Goal: Task Accomplishment & Management: Use online tool/utility

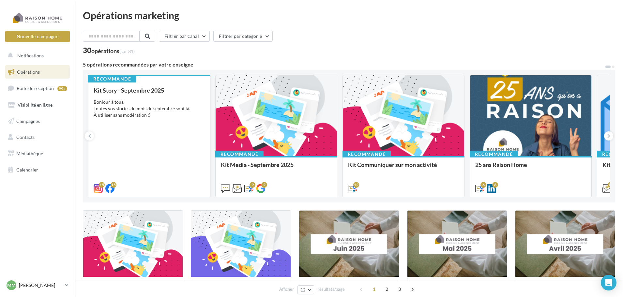
click at [138, 109] on div "Bonjour à tous, Toutes vos stories du mois de septembre sont là. À utiliser san…" at bounding box center [149, 109] width 111 height 20
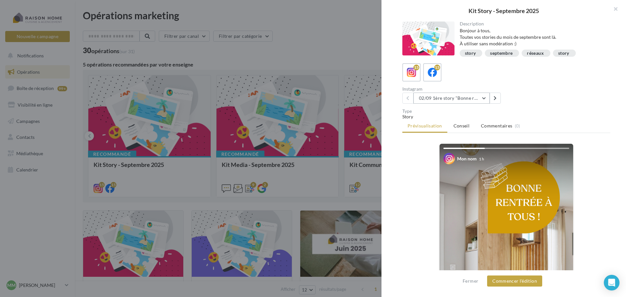
click at [461, 98] on button "02/09 1ère story "Bonne rentrée"" at bounding box center [451, 98] width 76 height 11
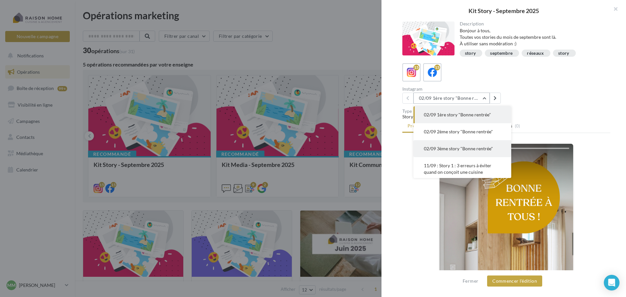
scroll to position [33, 0]
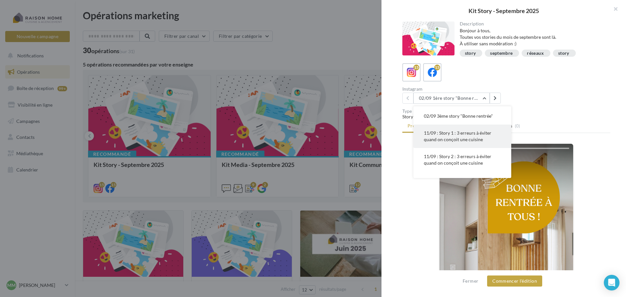
click at [443, 139] on span "11/09 : Story 1 : 3 erreurs à éviter quand on conçoit une cuisine" at bounding box center [457, 136] width 67 height 12
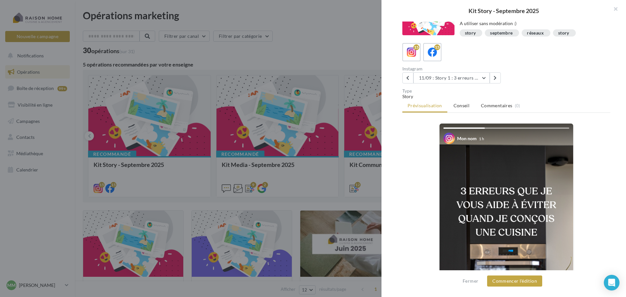
scroll to position [65, 0]
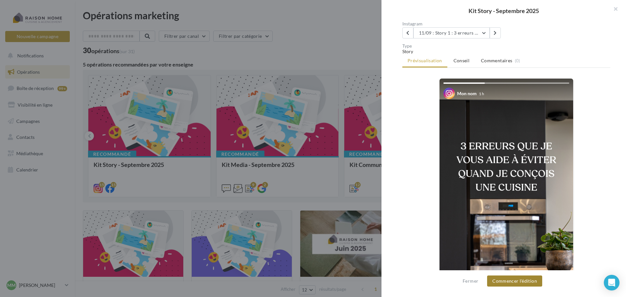
click at [507, 281] on button "Commencer l'édition" at bounding box center [514, 280] width 55 height 11
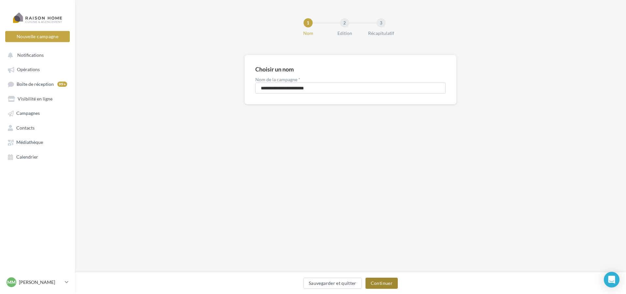
click at [378, 281] on button "Continuer" at bounding box center [381, 282] width 32 height 11
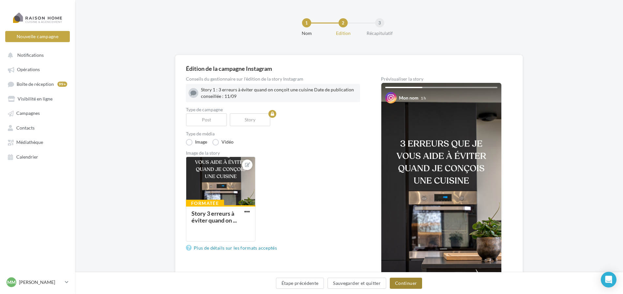
click at [400, 282] on button "Continuer" at bounding box center [406, 282] width 32 height 11
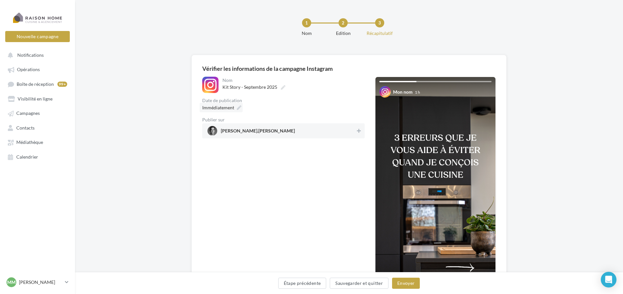
click at [239, 111] on div "Immédiatement" at bounding box center [220, 107] width 43 height 9
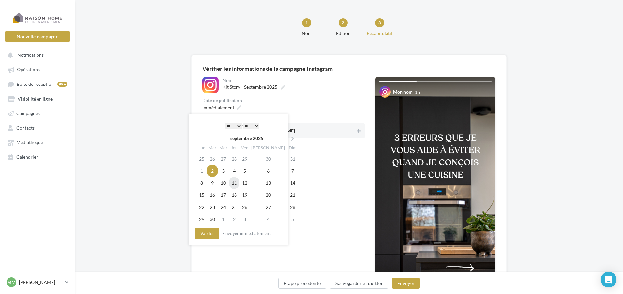
click at [239, 185] on td "11" at bounding box center [234, 183] width 10 height 12
click at [203, 234] on button "Valider" at bounding box center [207, 233] width 24 height 11
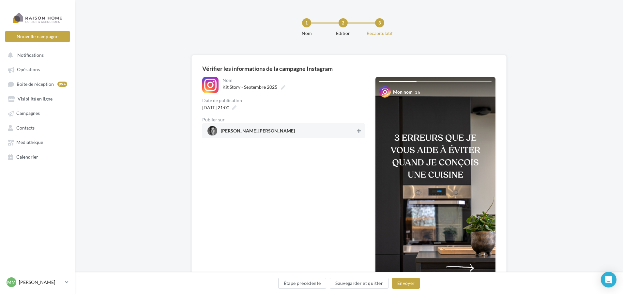
click at [354, 132] on span "mathieu.mourot" at bounding box center [281, 131] width 148 height 10
click at [400, 285] on button "Envoyer" at bounding box center [406, 282] width 28 height 11
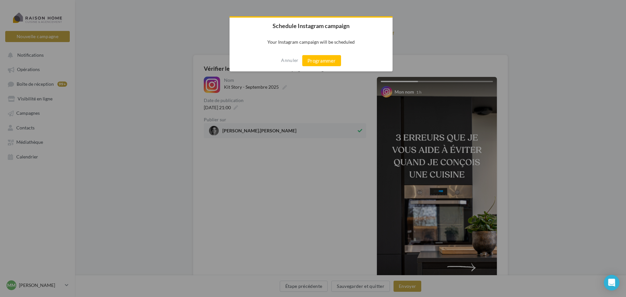
click at [324, 61] on button "Programmer" at bounding box center [321, 60] width 39 height 11
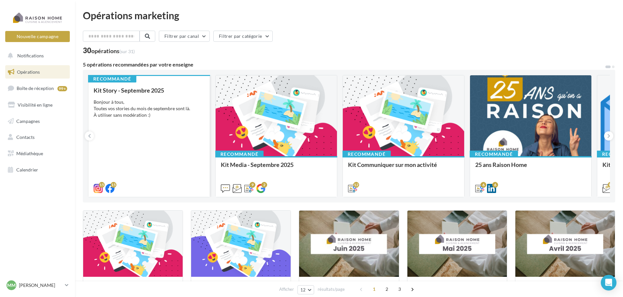
click at [163, 137] on div "Kit Story - Septembre 2025 Bonjour à tous, Toutes vos stories du mois de septem…" at bounding box center [149, 139] width 111 height 104
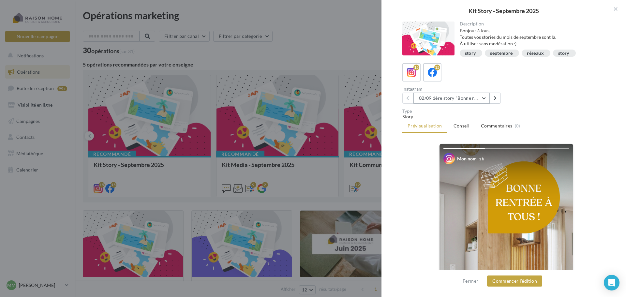
click at [480, 97] on button "02/09 1ère story "Bonne rentrée"" at bounding box center [451, 98] width 76 height 11
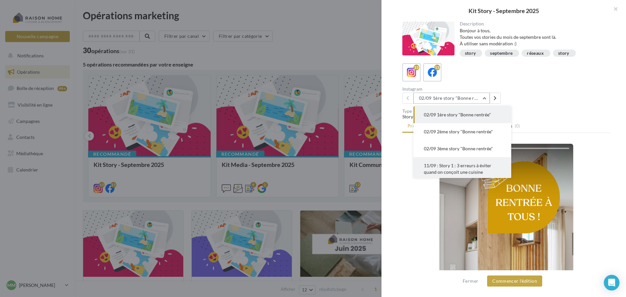
scroll to position [33, 0]
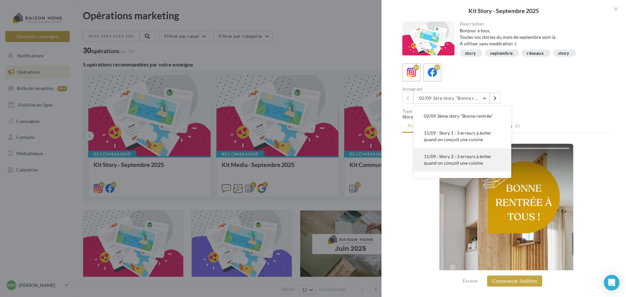
click at [460, 162] on span "11/09 : Story 2 : 3 erreurs à éviter quand on conçoit une cuisine" at bounding box center [457, 160] width 67 height 12
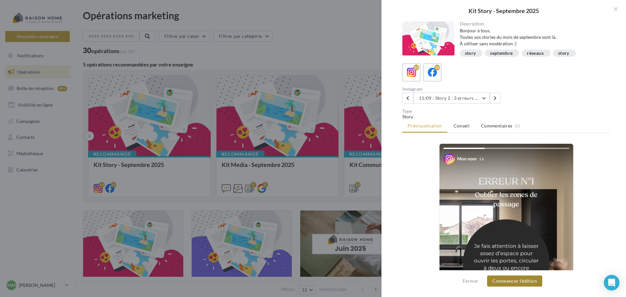
click at [510, 282] on button "Commencer l'édition" at bounding box center [514, 280] width 55 height 11
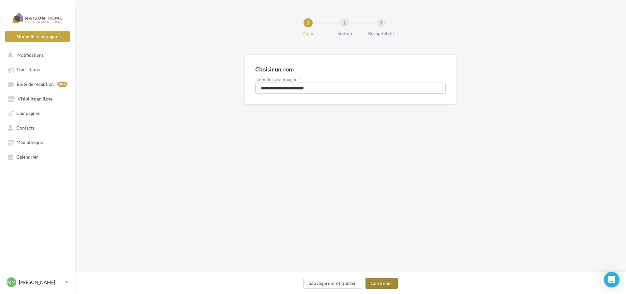
click at [379, 282] on button "Continuer" at bounding box center [381, 282] width 32 height 11
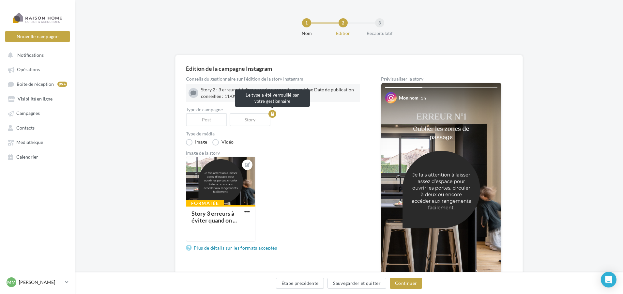
drag, startPoint x: 253, startPoint y: 120, endPoint x: 264, endPoint y: 130, distance: 15.0
click at [254, 120] on div "Story" at bounding box center [251, 119] width 44 height 13
click at [406, 285] on button "Continuer" at bounding box center [406, 282] width 32 height 11
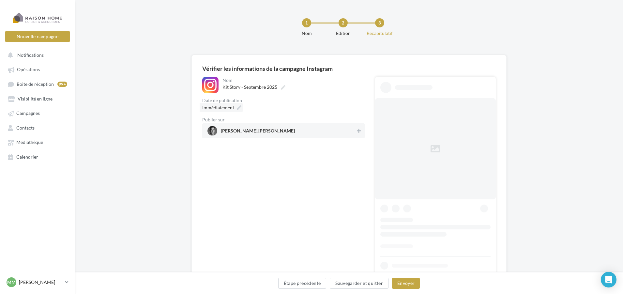
click at [235, 108] on div "Immédiatement" at bounding box center [220, 107] width 43 height 9
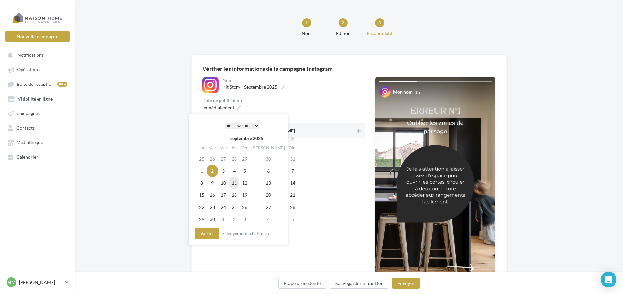
click at [238, 184] on td "11" at bounding box center [234, 183] width 10 height 12
click at [212, 228] on button "Valider" at bounding box center [207, 233] width 24 height 11
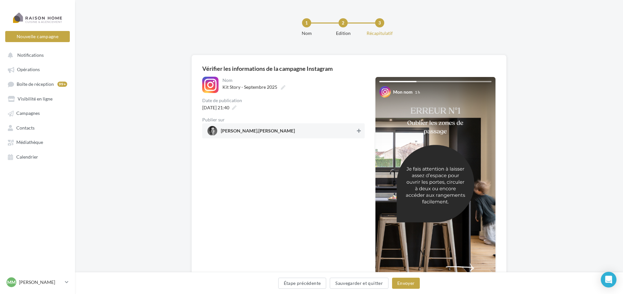
drag, startPoint x: 356, startPoint y: 130, endPoint x: 364, endPoint y: 143, distance: 15.6
click at [356, 130] on button at bounding box center [358, 131] width 7 height 8
click at [401, 279] on button "Envoyer" at bounding box center [406, 282] width 28 height 11
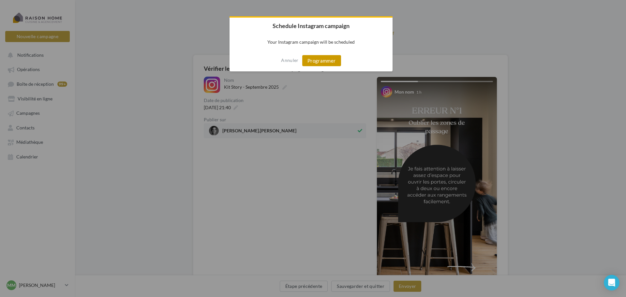
click at [335, 64] on button "Programmer" at bounding box center [321, 60] width 39 height 11
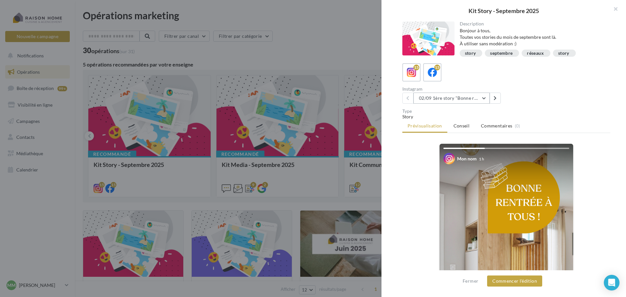
click at [471, 100] on button "02/09 1ère story "Bonne rentrée"" at bounding box center [451, 98] width 76 height 11
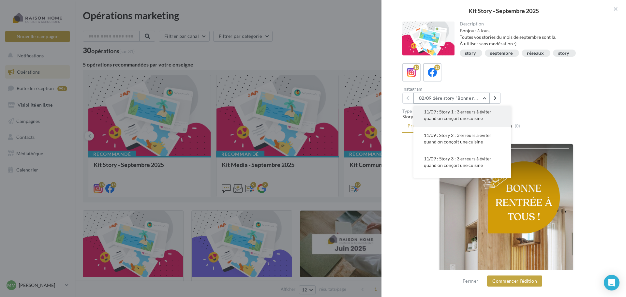
scroll to position [65, 0]
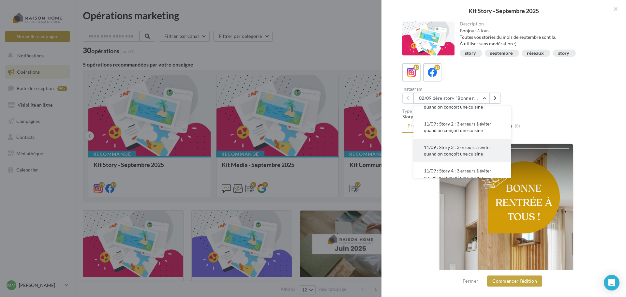
click at [449, 151] on span "11/09 : Story 3 : 3 erreurs à éviter quand on conçoit une cuisine" at bounding box center [457, 150] width 67 height 12
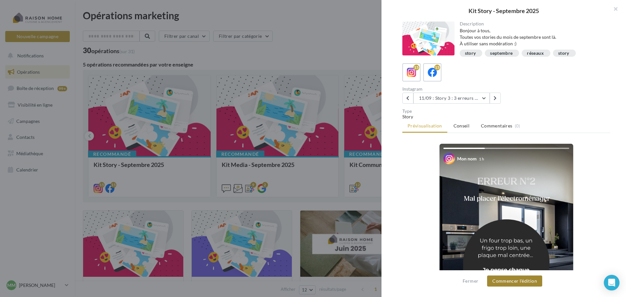
click at [506, 280] on button "Commencer l'édition" at bounding box center [514, 280] width 55 height 11
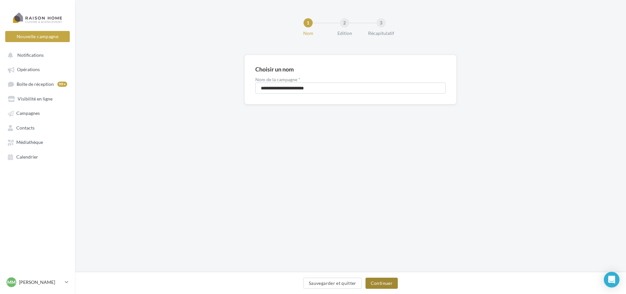
click at [385, 284] on button "Continuer" at bounding box center [381, 282] width 32 height 11
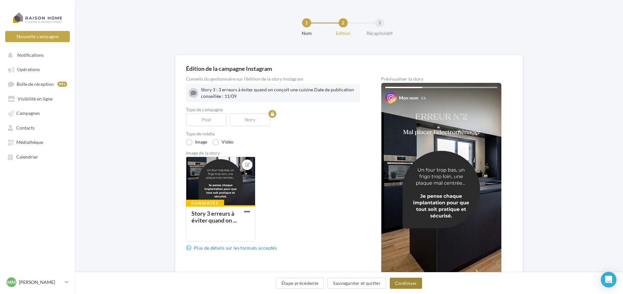
click at [405, 284] on button "Continuer" at bounding box center [406, 282] width 32 height 11
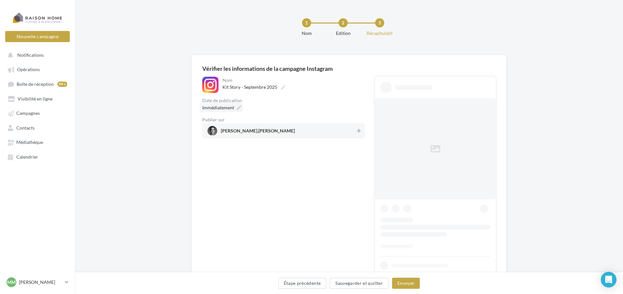
click at [237, 108] on icon at bounding box center [239, 107] width 5 height 5
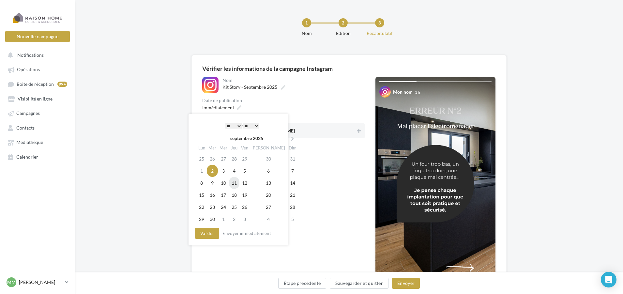
click at [239, 185] on td "11" at bounding box center [234, 183] width 10 height 12
click at [256, 124] on select "** ** ** ** ** **" at bounding box center [251, 125] width 16 height 5
click at [251, 123] on select "** ** ** ** ** **" at bounding box center [251, 125] width 16 height 5
click at [205, 235] on button "Valider" at bounding box center [207, 233] width 24 height 11
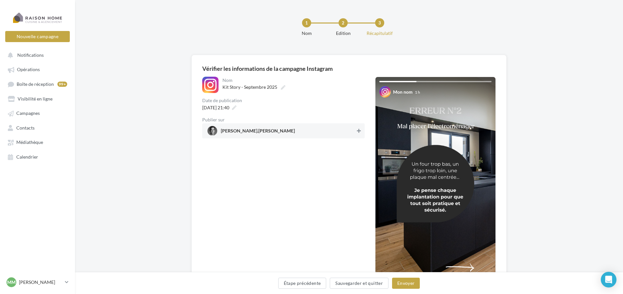
click at [358, 132] on icon at bounding box center [359, 130] width 4 height 5
click at [410, 287] on button "Envoyer" at bounding box center [406, 282] width 28 height 11
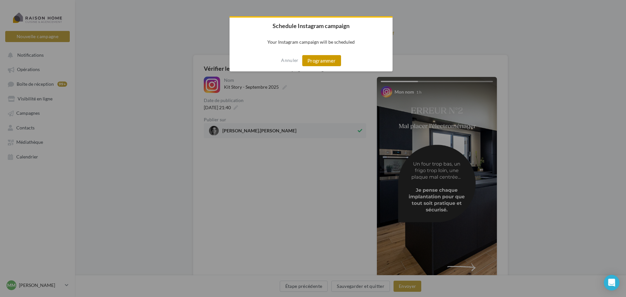
click at [321, 60] on button "Programmer" at bounding box center [321, 60] width 39 height 11
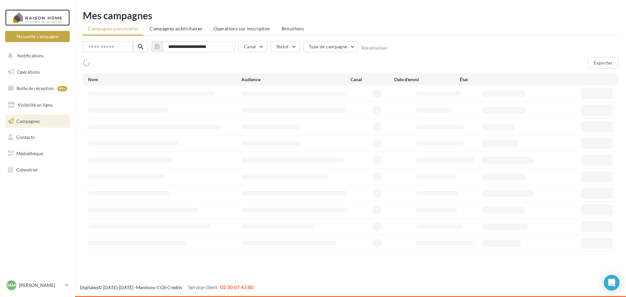
click at [40, 17] on div at bounding box center [37, 17] width 52 height 16
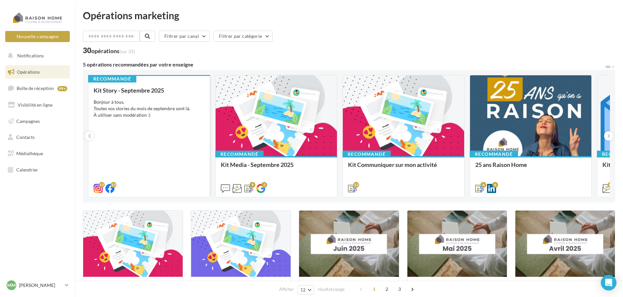
click at [137, 112] on div "Bonjour à tous, Toutes vos stories du mois de septembre sont là. À utiliser san…" at bounding box center [149, 109] width 111 height 20
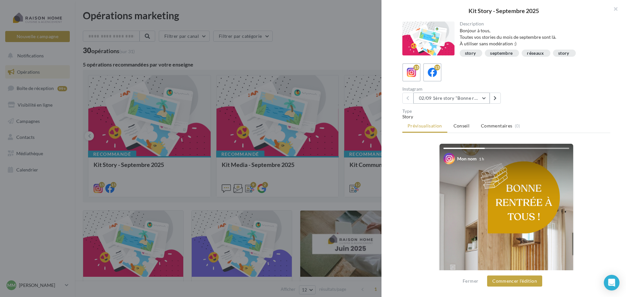
drag, startPoint x: 436, startPoint y: 100, endPoint x: 439, endPoint y: 103, distance: 4.0
click at [436, 99] on button "02/09 1ère story "Bonne rentrée"" at bounding box center [451, 98] width 76 height 11
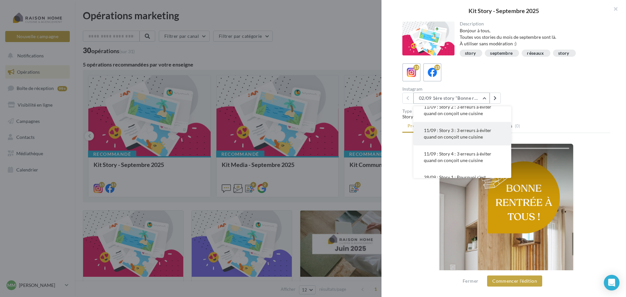
scroll to position [98, 0]
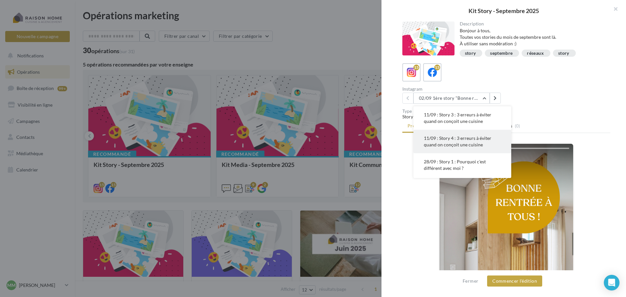
click at [470, 141] on button "11/09 : Story 4 : 3 erreurs à éviter quand on conçoit une cuisine" at bounding box center [462, 141] width 98 height 23
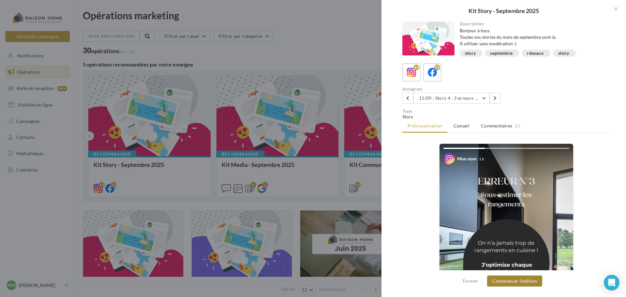
click at [507, 280] on button "Commencer l'édition" at bounding box center [514, 280] width 55 height 11
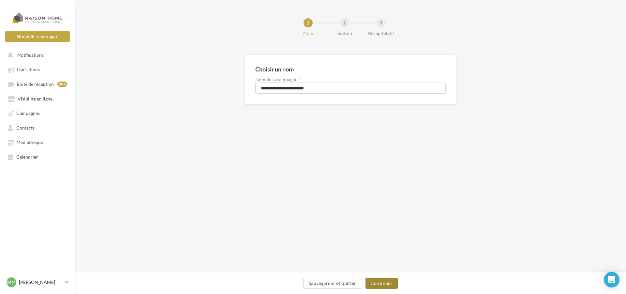
click at [388, 285] on button "Continuer" at bounding box center [381, 282] width 32 height 11
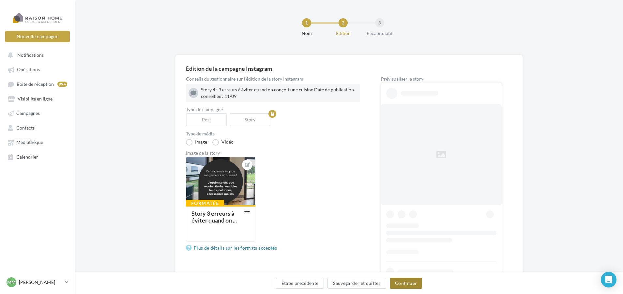
click at [406, 284] on button "Continuer" at bounding box center [406, 282] width 32 height 11
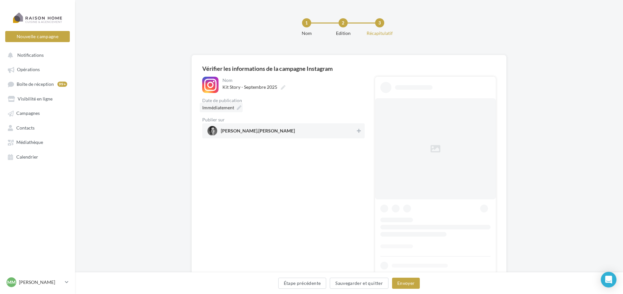
click at [235, 106] on div "Immédiatement" at bounding box center [220, 107] width 43 height 9
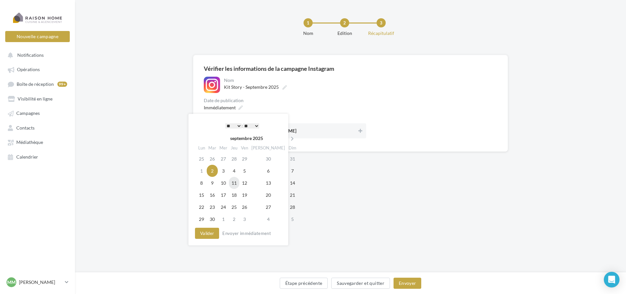
click at [238, 184] on td "11" at bounding box center [234, 183] width 10 height 12
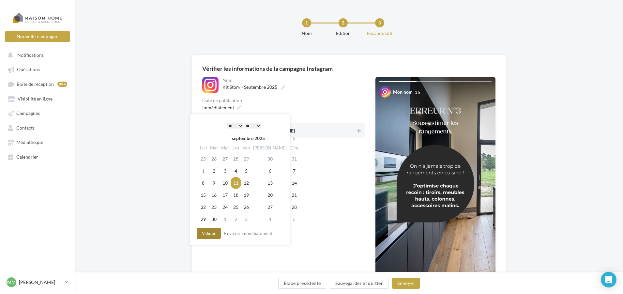
click at [204, 236] on button "Valider" at bounding box center [209, 233] width 24 height 11
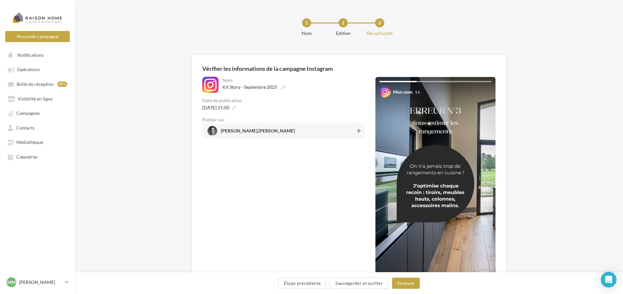
click at [358, 129] on icon at bounding box center [359, 130] width 4 height 5
click at [405, 284] on button "Envoyer" at bounding box center [406, 282] width 28 height 11
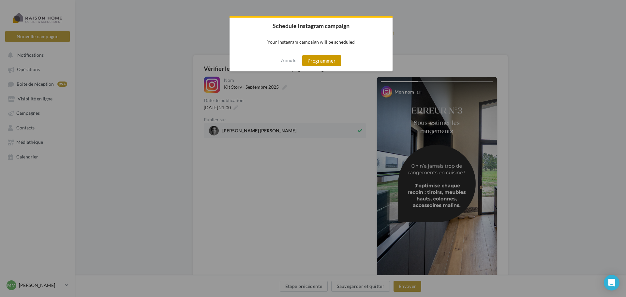
click at [320, 61] on button "Programmer" at bounding box center [321, 60] width 39 height 11
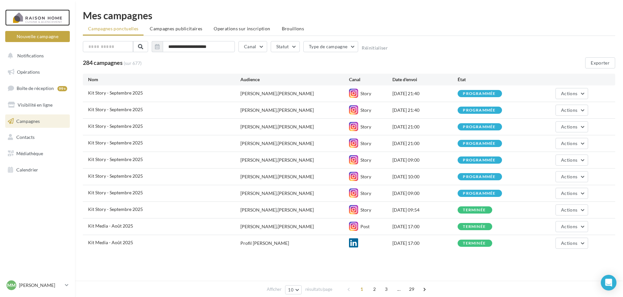
click at [53, 19] on div at bounding box center [37, 17] width 52 height 16
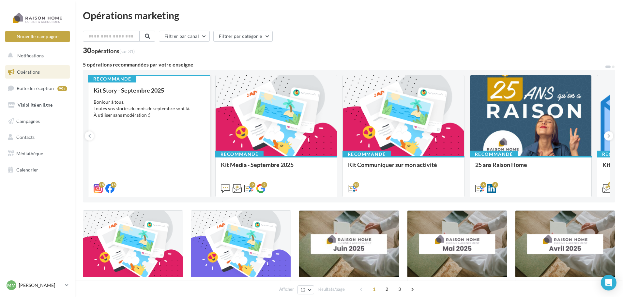
click at [142, 119] on div "Kit Story - Septembre 2025 Bonjour à tous, Toutes vos stories du mois de septem…" at bounding box center [149, 139] width 111 height 104
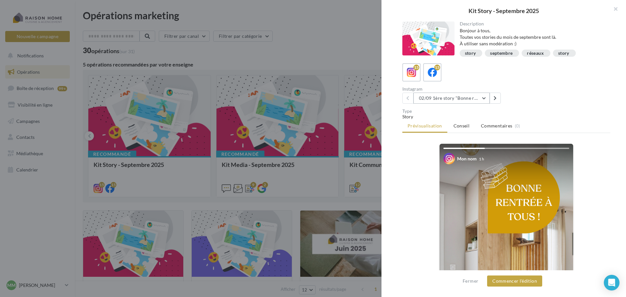
click at [462, 100] on button "02/09 1ère story "Bonne rentrée"" at bounding box center [451, 98] width 76 height 11
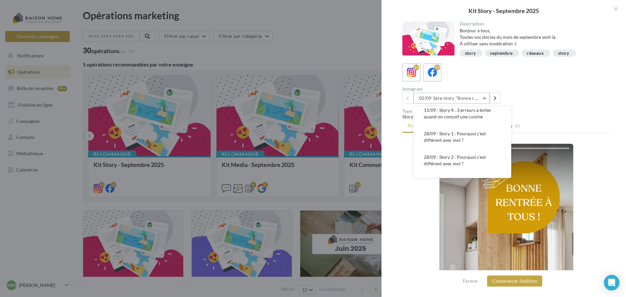
scroll to position [130, 0]
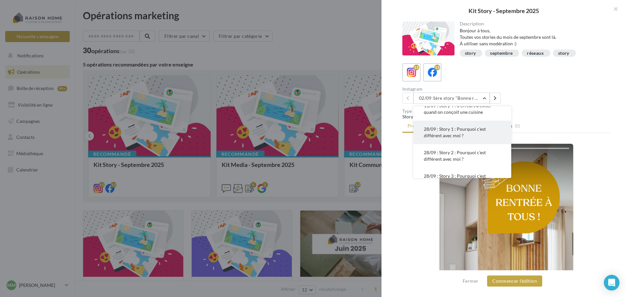
click at [458, 133] on span "28/09 : Story 1 : Pourquoi c'est différent avec moi ?" at bounding box center [455, 132] width 62 height 12
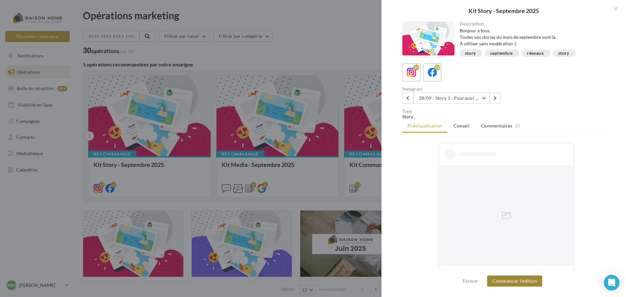
click at [512, 283] on button "Commencer l'édition" at bounding box center [514, 280] width 55 height 11
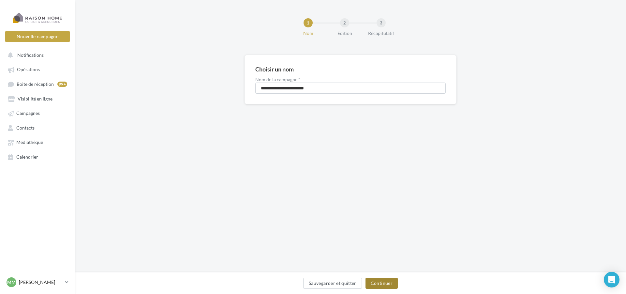
click at [377, 287] on button "Continuer" at bounding box center [381, 282] width 32 height 11
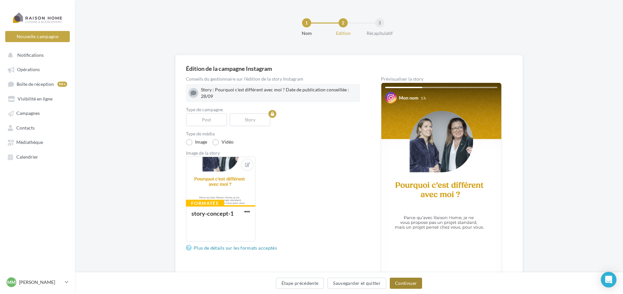
click at [413, 284] on button "Continuer" at bounding box center [406, 282] width 32 height 11
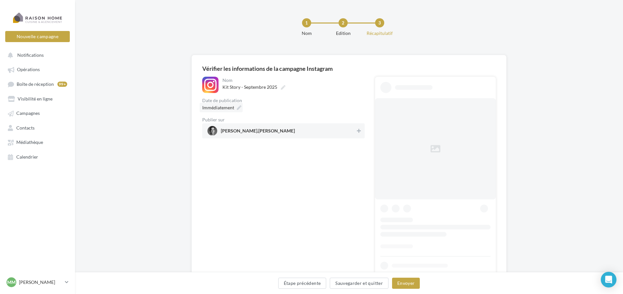
click at [237, 107] on icon at bounding box center [239, 107] width 5 height 5
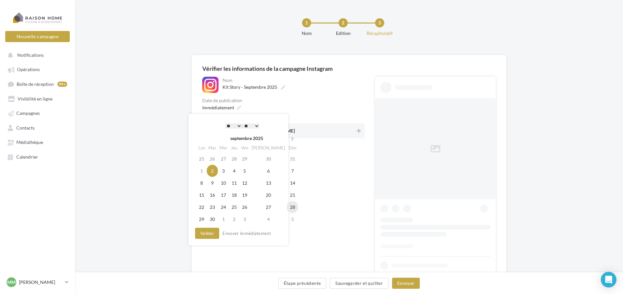
click at [287, 208] on td "28" at bounding box center [292, 207] width 11 height 12
click at [208, 234] on button "Valider" at bounding box center [207, 233] width 24 height 11
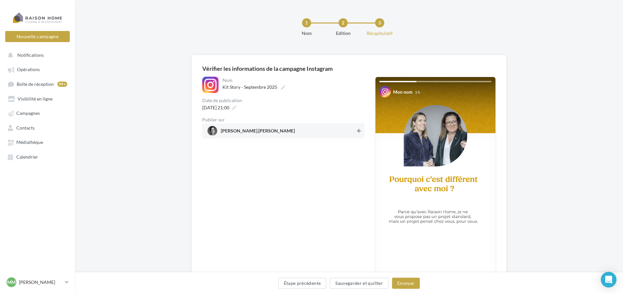
click at [359, 131] on div "[PERSON_NAME].[PERSON_NAME]" at bounding box center [283, 130] width 162 height 15
click at [408, 281] on button "Envoyer" at bounding box center [406, 282] width 28 height 11
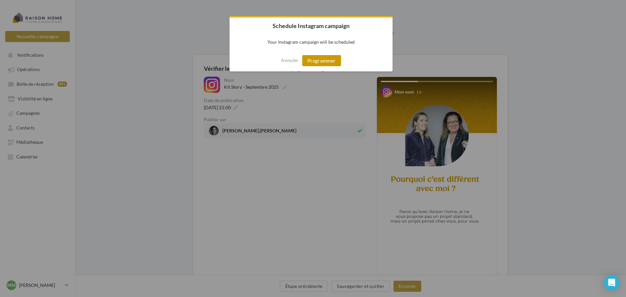
click at [317, 60] on button "Programmer" at bounding box center [321, 60] width 39 height 11
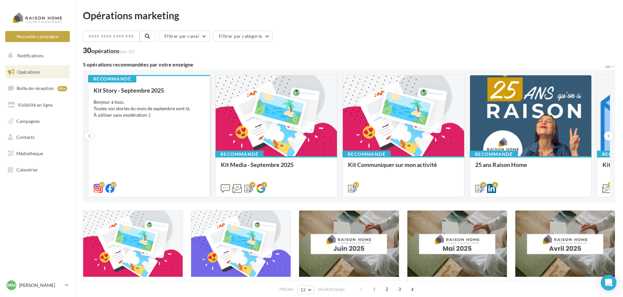
click at [165, 117] on div "Bonjour à tous, Toutes vos stories du mois de septembre sont là. À utiliser san…" at bounding box center [149, 109] width 111 height 20
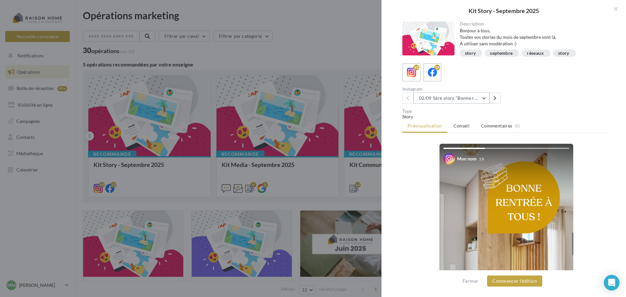
click at [450, 98] on button "02/09 1ère story "Bonne rentrée"" at bounding box center [451, 98] width 76 height 11
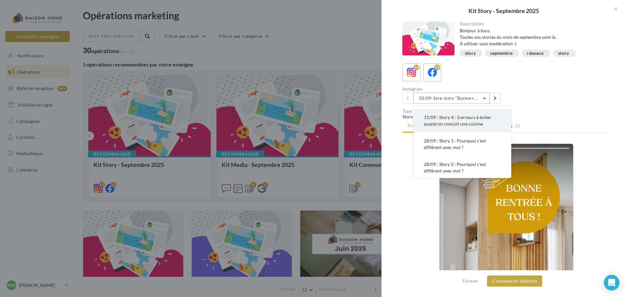
scroll to position [130, 0]
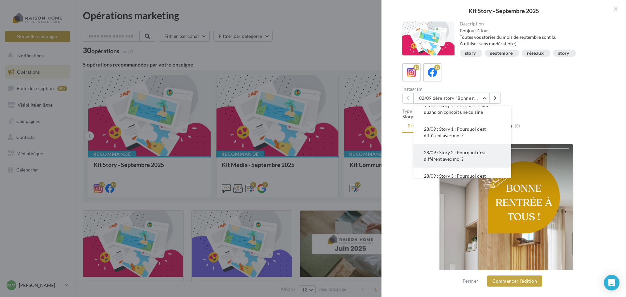
click at [454, 157] on span "28/09 : Story 2 : Pourquoi c'est différent avec moi ?" at bounding box center [455, 156] width 62 height 12
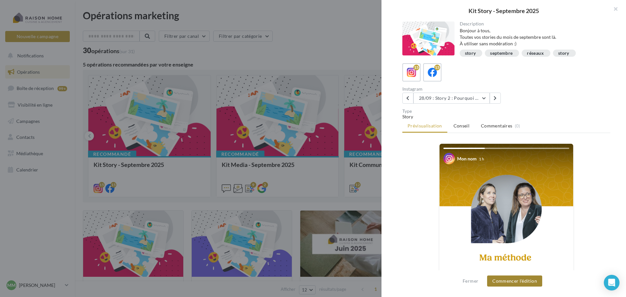
click at [510, 278] on button "Commencer l'édition" at bounding box center [514, 280] width 55 height 11
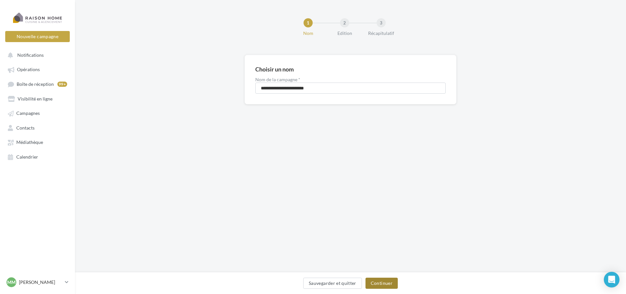
click at [379, 283] on button "Continuer" at bounding box center [381, 282] width 32 height 11
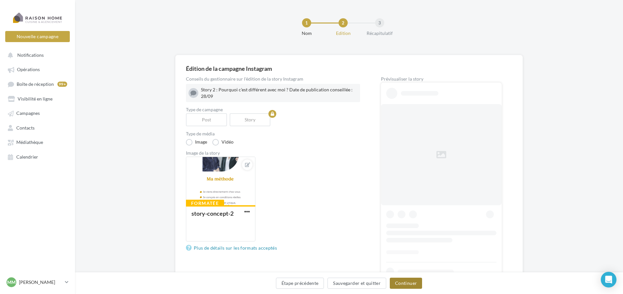
click at [407, 285] on button "Continuer" at bounding box center [406, 282] width 32 height 11
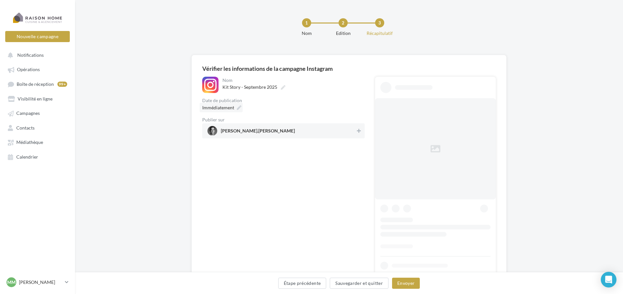
drag, startPoint x: 238, startPoint y: 106, endPoint x: 242, endPoint y: 111, distance: 5.8
click at [238, 106] on icon at bounding box center [239, 107] width 5 height 5
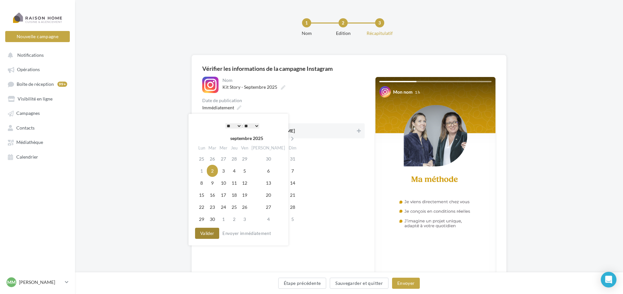
drag, startPoint x: 275, startPoint y: 209, endPoint x: 205, endPoint y: 229, distance: 72.8
click at [287, 208] on td "28" at bounding box center [292, 207] width 11 height 12
click at [195, 234] on button "Valider" at bounding box center [207, 233] width 24 height 11
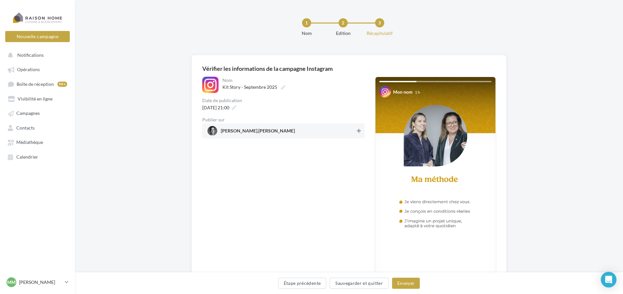
click at [359, 131] on icon at bounding box center [359, 130] width 4 height 5
click at [408, 283] on button "Envoyer" at bounding box center [406, 282] width 28 height 11
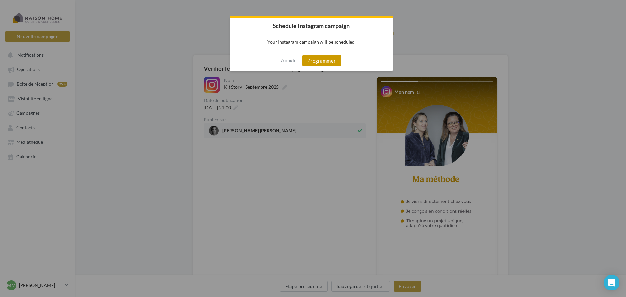
click at [325, 60] on button "Programmer" at bounding box center [321, 60] width 39 height 11
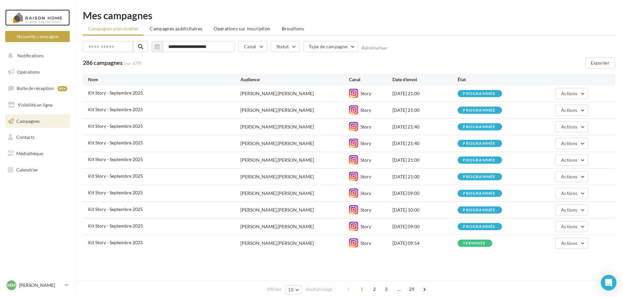
click at [30, 20] on div at bounding box center [37, 17] width 52 height 16
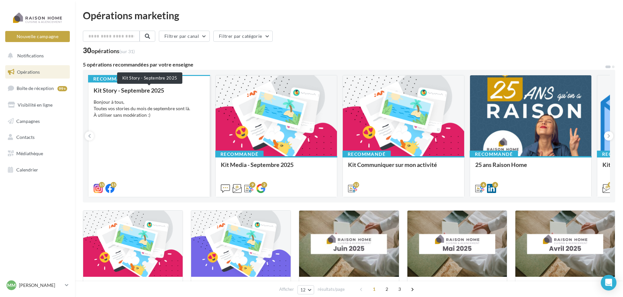
click at [140, 96] on div "Kit Story - Septembre 2025 Bonjour à tous, Toutes vos stories du mois de septem…" at bounding box center [149, 139] width 111 height 104
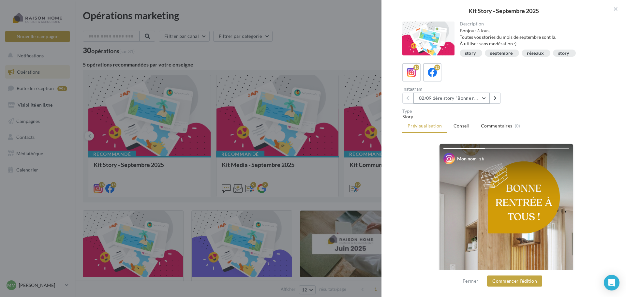
click at [467, 99] on button "02/09 1ère story "Bonne rentrée"" at bounding box center [451, 98] width 76 height 11
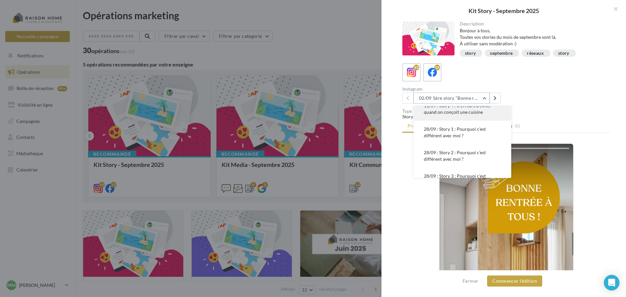
scroll to position [163, 0]
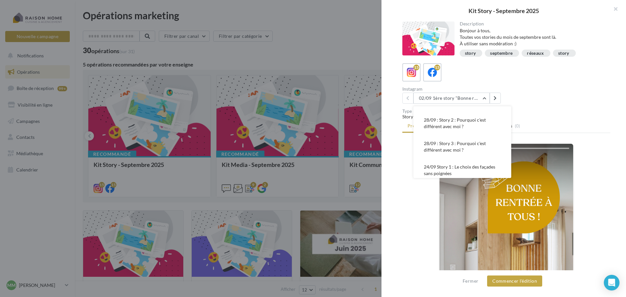
click at [452, 144] on span "28/09 : Story 3 : Pourquoi c'est différent avec moi ?" at bounding box center [455, 146] width 62 height 12
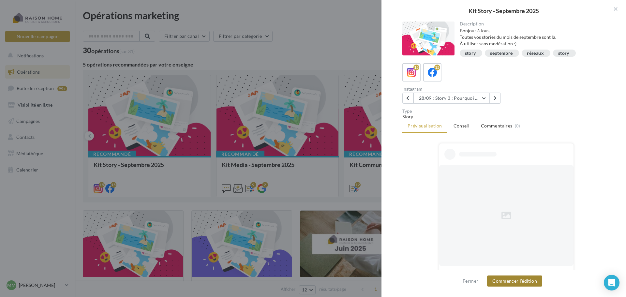
click at [508, 280] on button "Commencer l'édition" at bounding box center [514, 280] width 55 height 11
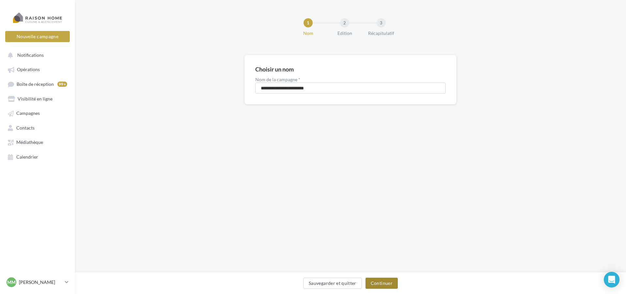
click at [380, 284] on button "Continuer" at bounding box center [381, 282] width 32 height 11
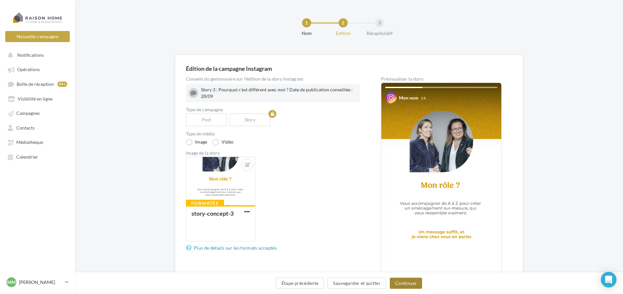
click at [397, 283] on button "Continuer" at bounding box center [406, 282] width 32 height 11
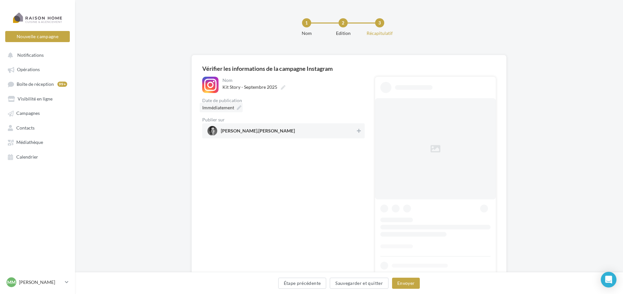
click at [234, 106] on div "Immédiatement" at bounding box center [220, 107] width 43 height 9
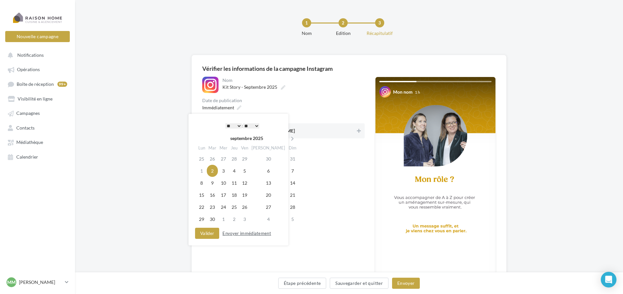
drag, startPoint x: 272, startPoint y: 203, endPoint x: 231, endPoint y: 232, distance: 49.6
click at [287, 203] on td "28" at bounding box center [292, 207] width 11 height 12
drag, startPoint x: 207, startPoint y: 229, endPoint x: 217, endPoint y: 239, distance: 14.5
click at [207, 229] on button "Valider" at bounding box center [207, 233] width 24 height 11
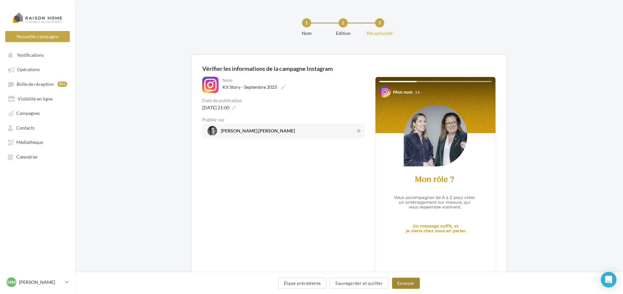
click at [404, 283] on button "Envoyer" at bounding box center [406, 282] width 28 height 11
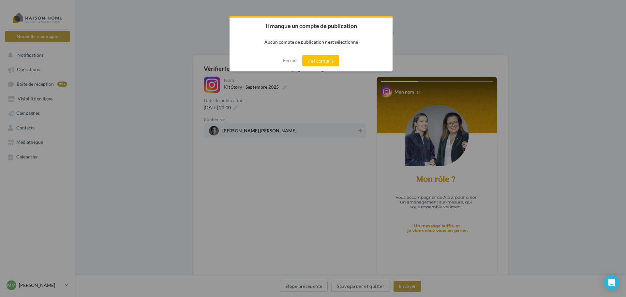
click at [317, 62] on button "J'ai compris" at bounding box center [320, 60] width 37 height 11
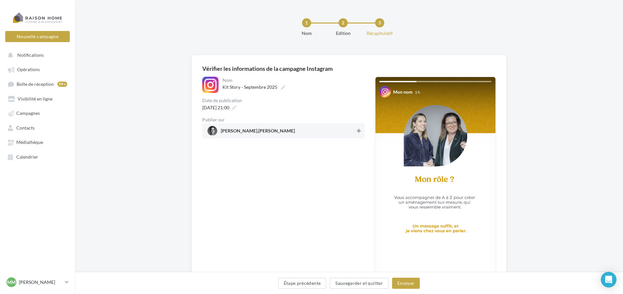
click at [359, 130] on icon at bounding box center [359, 130] width 4 height 5
click at [407, 288] on button "Envoyer" at bounding box center [406, 282] width 28 height 11
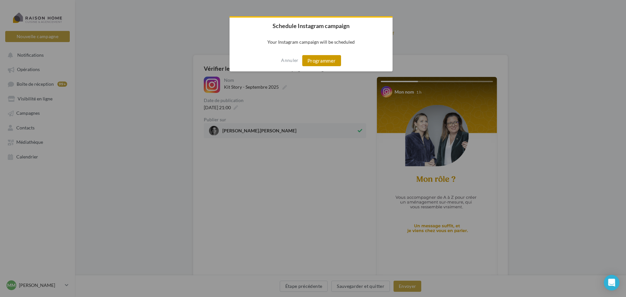
click at [315, 60] on button "Programmer" at bounding box center [321, 60] width 39 height 11
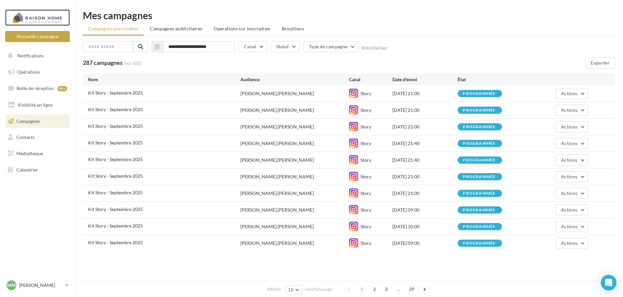
click at [42, 19] on div at bounding box center [37, 17] width 52 height 16
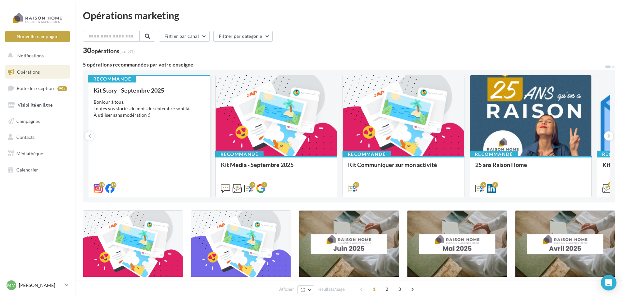
click at [159, 102] on div "Bonjour à tous, Toutes vos stories du mois de septembre sont là. À utiliser san…" at bounding box center [149, 109] width 111 height 20
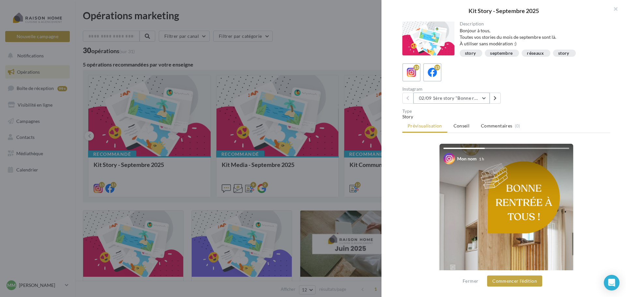
click at [450, 97] on button "02/09 1ère story "Bonne rentrée"" at bounding box center [451, 98] width 76 height 11
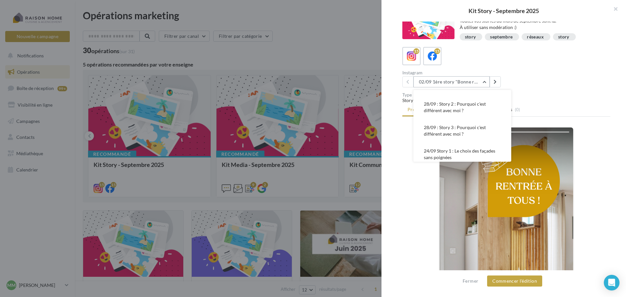
scroll to position [163, 0]
click at [461, 131] on span "28/09 : Story 3 : Pourquoi c'est différent avec moi ?" at bounding box center [455, 130] width 62 height 12
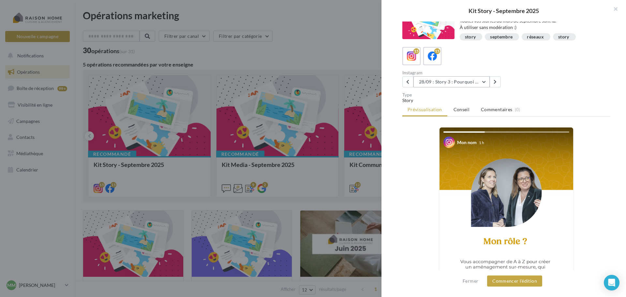
click at [438, 84] on button "28/09 : Story 3 : Pourquoi c'est différent avec moi ?" at bounding box center [451, 81] width 76 height 11
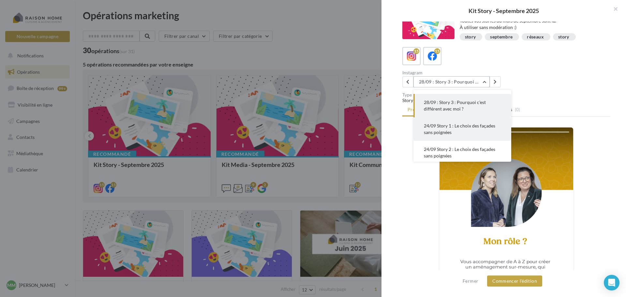
scroll to position [155, 0]
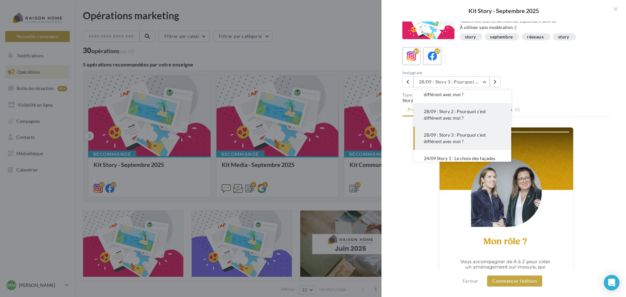
click at [447, 116] on span "28/09 : Story 2 : Pourquoi c'est différent avec moi ?" at bounding box center [455, 115] width 62 height 12
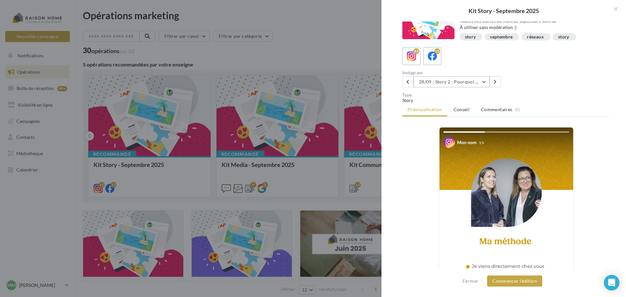
click at [444, 82] on button "28/09 : Story 2 : Pourquoi c'est différent avec moi ?" at bounding box center [451, 81] width 76 height 11
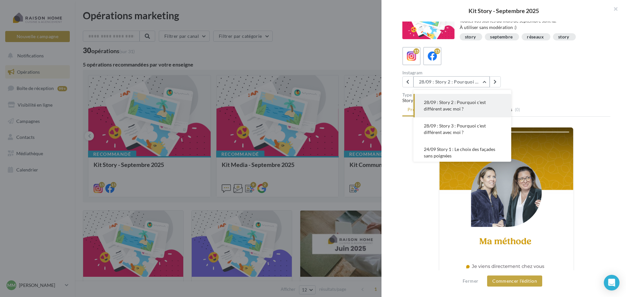
scroll to position [197, 0]
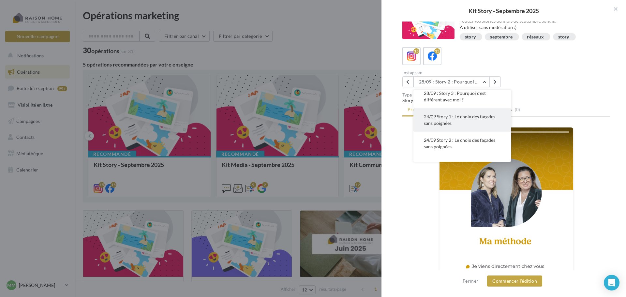
click at [461, 120] on button "24/09 Story 1 : Le choix des façades sans poignées" at bounding box center [462, 119] width 98 height 23
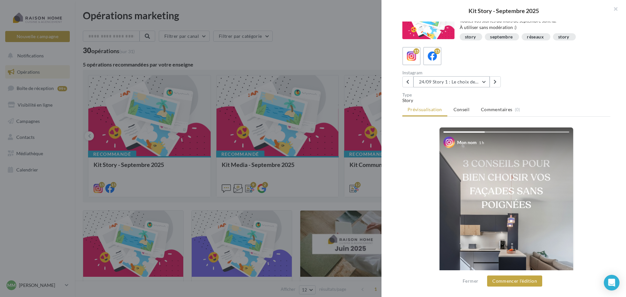
click at [460, 83] on button "24/09 Story 1 : Le choix des façades sans poignées" at bounding box center [451, 81] width 76 height 11
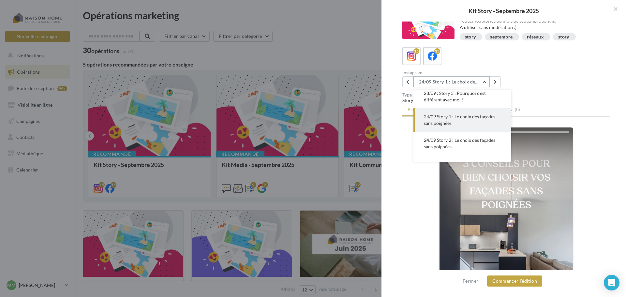
scroll to position [211, 0]
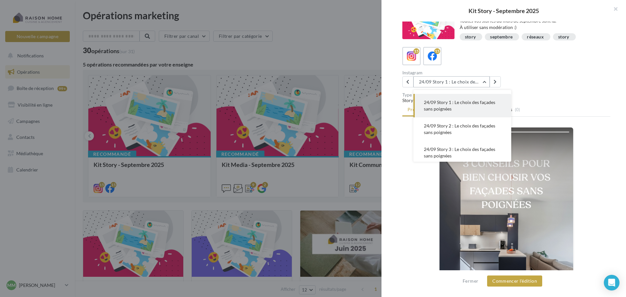
click at [460, 83] on button "24/09 Story 1 : Le choix des façades sans poignées" at bounding box center [451, 81] width 76 height 11
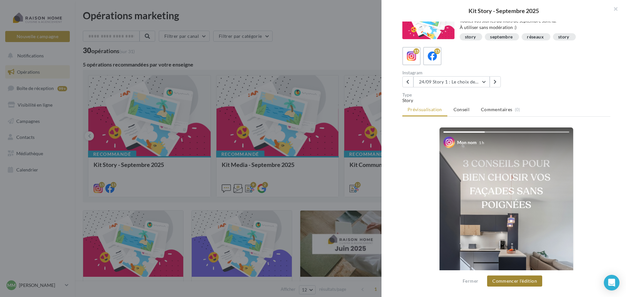
click at [519, 280] on button "Commencer l'édition" at bounding box center [514, 280] width 55 height 11
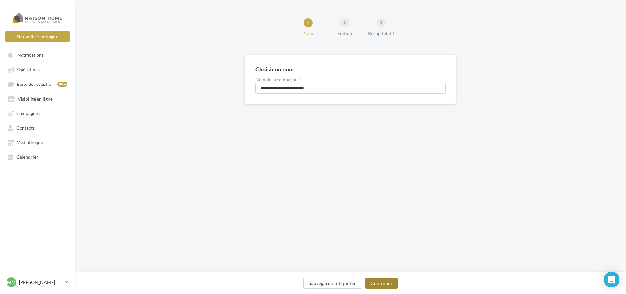
click at [387, 285] on button "Continuer" at bounding box center [381, 282] width 32 height 11
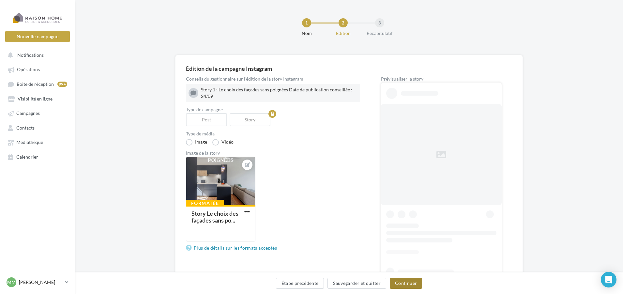
click at [398, 281] on button "Continuer" at bounding box center [406, 282] width 32 height 11
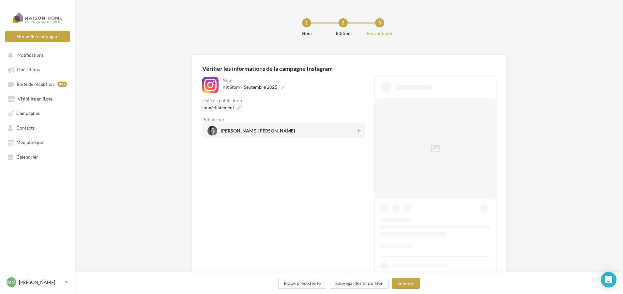
click at [239, 107] on icon at bounding box center [239, 107] width 5 height 5
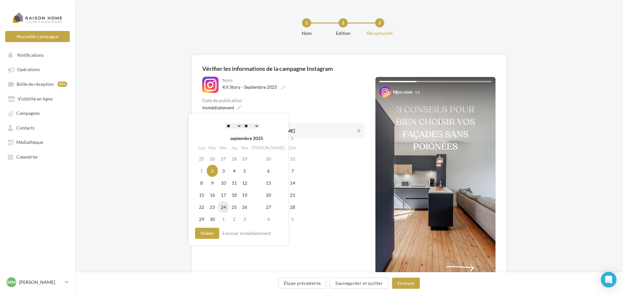
click at [224, 206] on td "24" at bounding box center [223, 207] width 11 height 12
click at [205, 233] on button "Valider" at bounding box center [207, 233] width 24 height 11
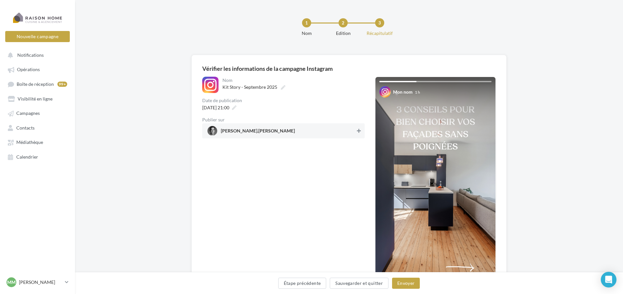
click at [360, 133] on button at bounding box center [358, 131] width 7 height 8
click at [405, 285] on button "Envoyer" at bounding box center [406, 282] width 28 height 11
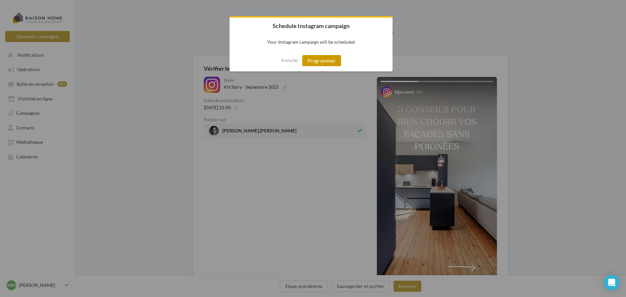
click at [329, 59] on button "Programmer" at bounding box center [321, 60] width 39 height 11
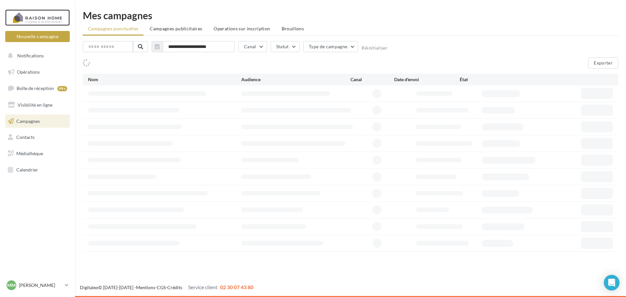
click at [38, 17] on div at bounding box center [37, 17] width 52 height 16
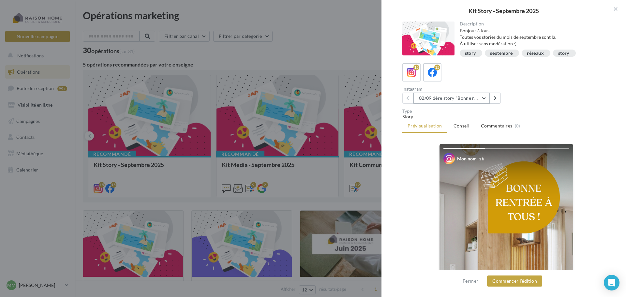
click at [478, 99] on button "02/09 1ère story "Bonne rentrée"" at bounding box center [451, 98] width 76 height 11
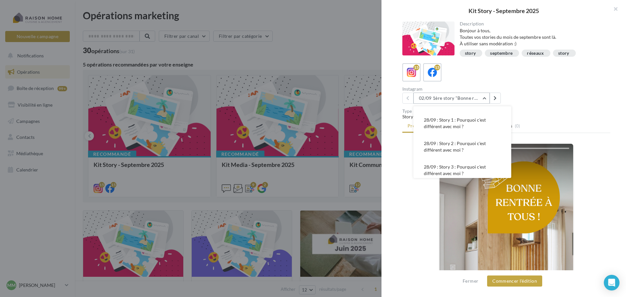
scroll to position [228, 0]
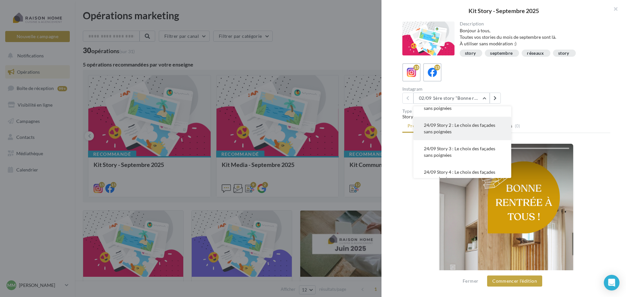
click at [458, 125] on span "24/09 Story 2 : Le choix des façades sans poignées" at bounding box center [459, 128] width 71 height 12
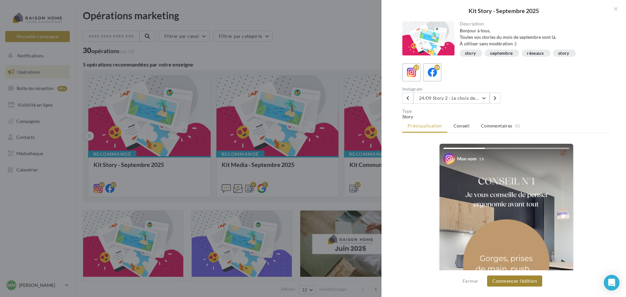
click at [505, 280] on button "Commencer l'édition" at bounding box center [514, 280] width 55 height 11
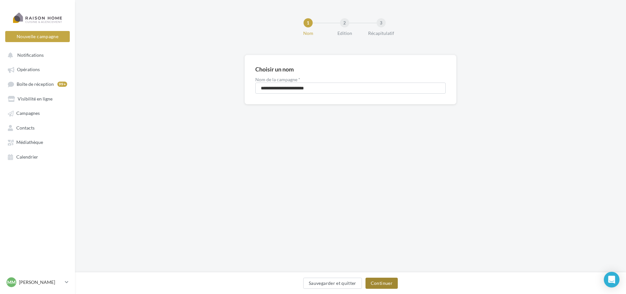
click at [376, 277] on div "Sauvegarder et quitter Continuer" at bounding box center [350, 283] width 551 height 22
click at [380, 281] on button "Continuer" at bounding box center [381, 282] width 32 height 11
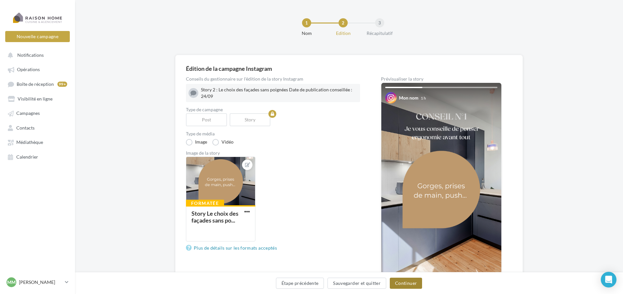
click at [412, 283] on button "Continuer" at bounding box center [406, 282] width 32 height 11
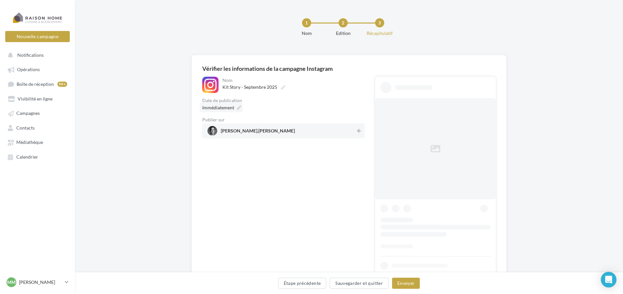
click at [241, 109] on icon at bounding box center [239, 107] width 5 height 5
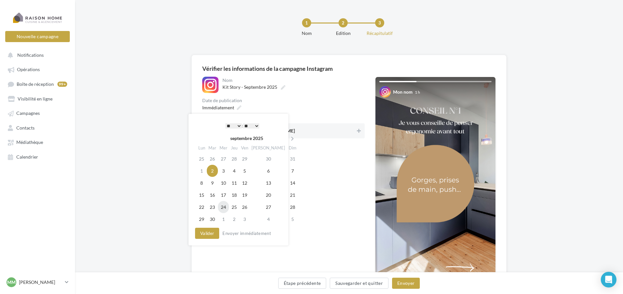
click at [227, 207] on td "24" at bounding box center [223, 207] width 11 height 12
click at [215, 231] on button "Valider" at bounding box center [207, 233] width 24 height 11
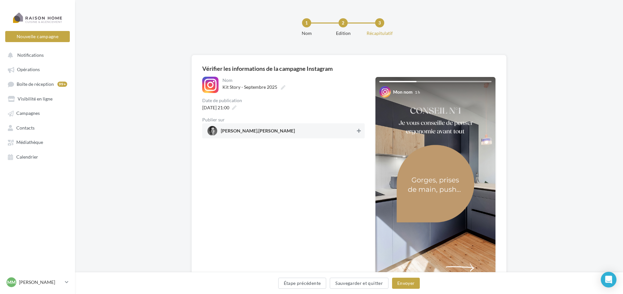
click at [361, 129] on button at bounding box center [358, 131] width 7 height 8
click at [410, 284] on button "Envoyer" at bounding box center [406, 282] width 28 height 11
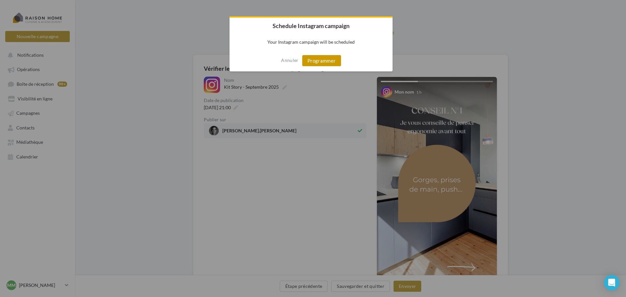
click at [316, 63] on button "Programmer" at bounding box center [321, 60] width 39 height 11
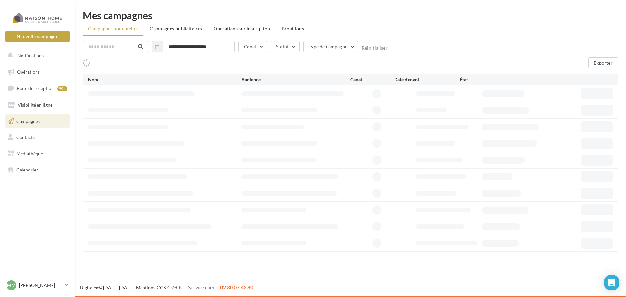
click at [43, 17] on div at bounding box center [37, 17] width 52 height 16
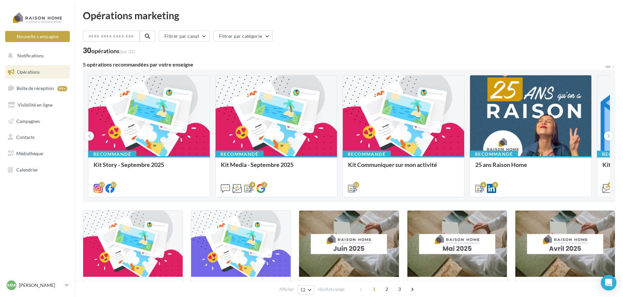
click at [147, 161] on div "Kit Story - Septembre 2025 Bonjour à tous, Toutes vos stories du mois de septem…" at bounding box center [149, 176] width 111 height 30
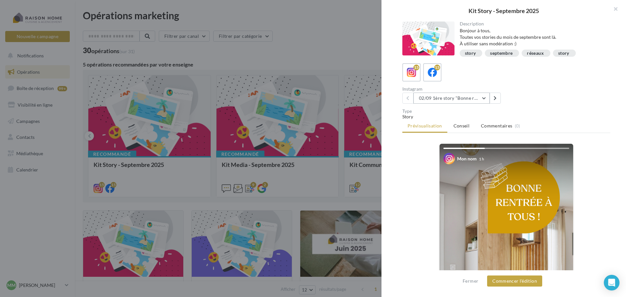
click at [444, 97] on button "02/09 1ère story "Bonne rentrée"" at bounding box center [451, 98] width 76 height 11
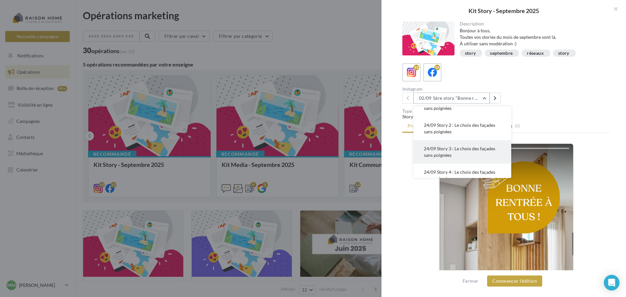
scroll to position [196, 0]
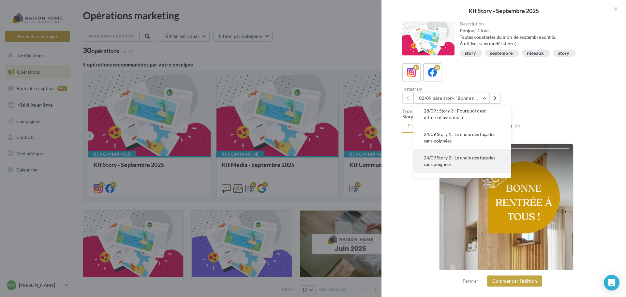
click at [452, 160] on span "24/09 Story 2 : Le choix des façades sans poignées" at bounding box center [459, 161] width 71 height 12
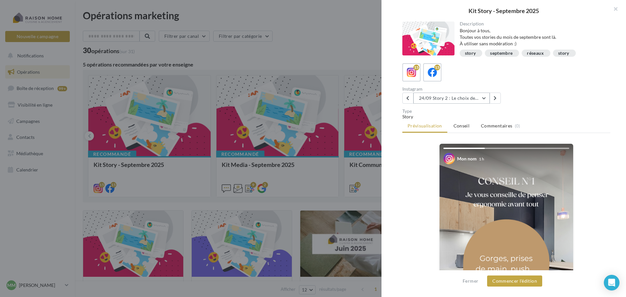
click at [446, 96] on button "24/09 Story 2 : Le choix des façades sans poignées" at bounding box center [451, 98] width 76 height 11
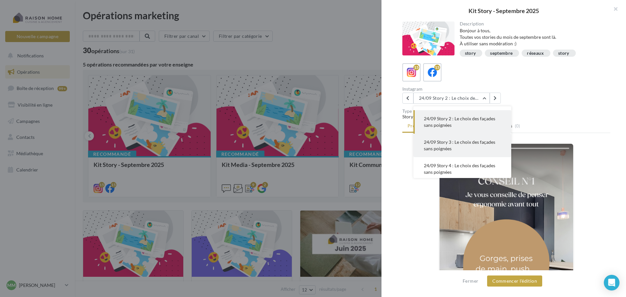
click at [451, 145] on button "24/09 Story 3 : Le choix des façades sans poignées" at bounding box center [462, 145] width 98 height 23
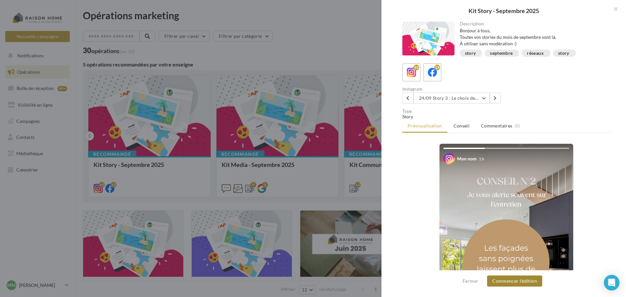
click at [509, 282] on button "Commencer l'édition" at bounding box center [514, 280] width 55 height 11
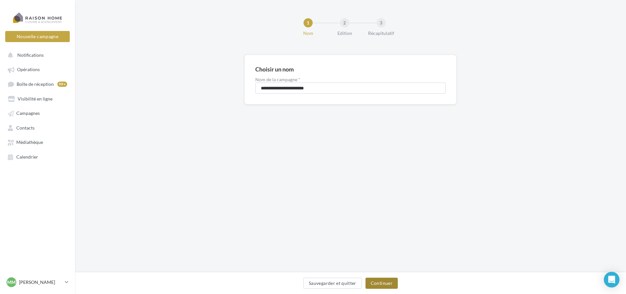
click at [380, 282] on button "Continuer" at bounding box center [381, 282] width 32 height 11
click at [360, 282] on button "Sauvegarder et quitter" at bounding box center [331, 282] width 59 height 11
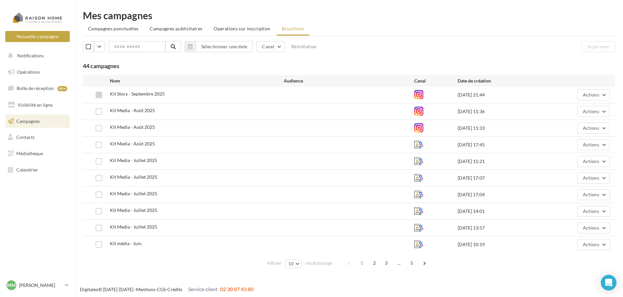
click at [99, 94] on label at bounding box center [99, 95] width 7 height 7
click at [595, 98] on button "Actions" at bounding box center [593, 94] width 33 height 11
click at [578, 159] on button "Supprimer" at bounding box center [576, 161] width 65 height 17
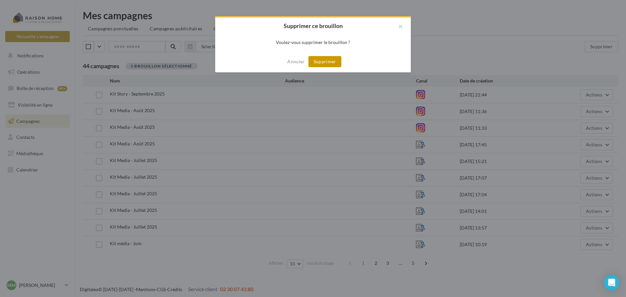
click at [322, 64] on button "Supprimer" at bounding box center [324, 61] width 33 height 11
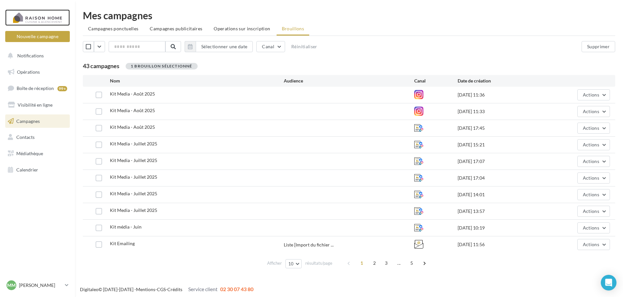
click at [37, 16] on div at bounding box center [37, 17] width 52 height 16
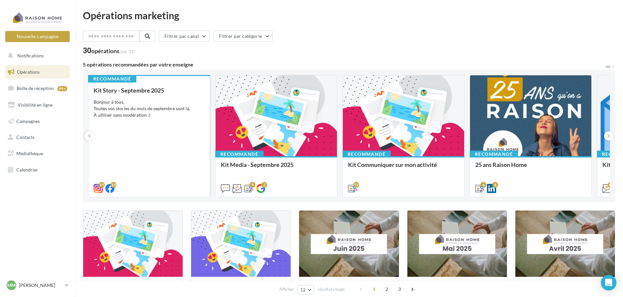
click at [127, 111] on div "Bonjour à tous, Toutes vos stories du mois de septembre sont là. À utiliser san…" at bounding box center [149, 109] width 111 height 20
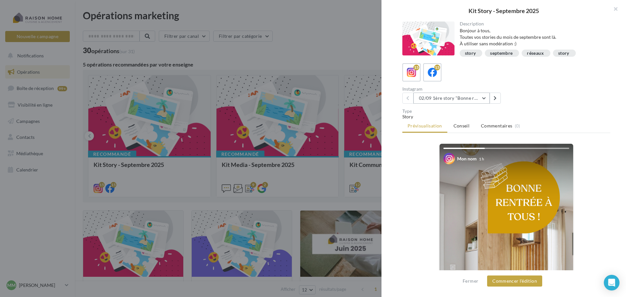
drag, startPoint x: 454, startPoint y: 92, endPoint x: 462, endPoint y: 102, distance: 12.8
click at [455, 93] on div "Instagram 02/09 1ère story "Bonne rentrée" 02/09 1ère story "Bonne rentrée" 02/…" at bounding box center [455, 95] width 107 height 17
click at [462, 101] on button "02/09 1ère story "Bonne rentrée"" at bounding box center [451, 98] width 76 height 11
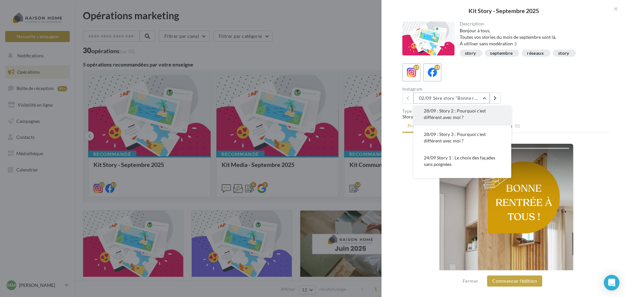
scroll to position [228, 0]
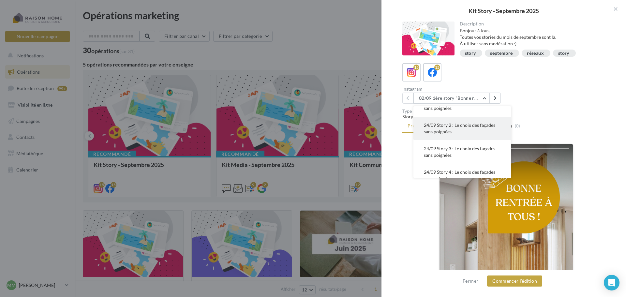
click at [455, 129] on button "24/09 Story 2 : Le choix des façades sans poignées" at bounding box center [462, 128] width 98 height 23
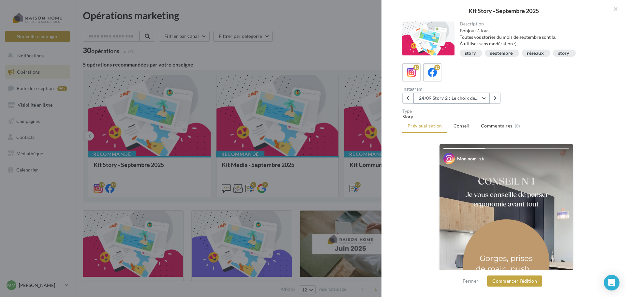
click at [446, 99] on button "24/09 Story 2 : Le choix des façades sans poignées" at bounding box center [451, 98] width 76 height 11
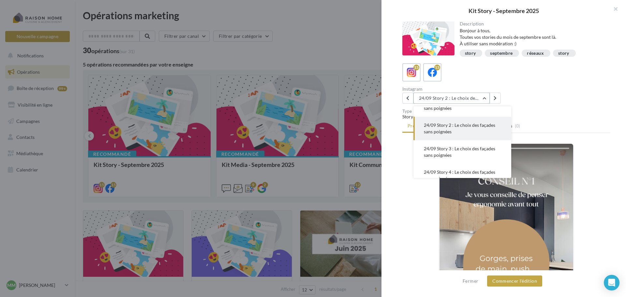
scroll to position [235, 0]
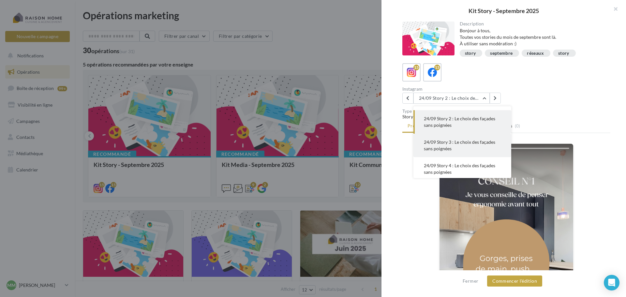
click at [456, 149] on button "24/09 Story 3 : Le choix des façades sans poignées" at bounding box center [462, 145] width 98 height 23
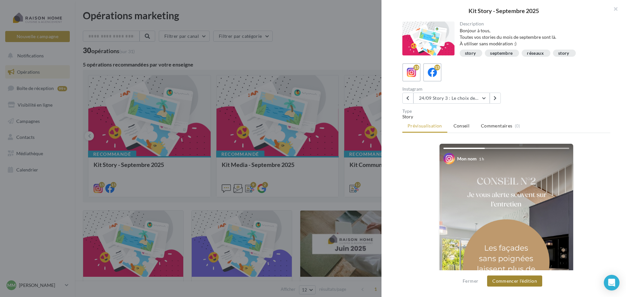
click at [510, 282] on button "Commencer l'édition" at bounding box center [514, 280] width 55 height 11
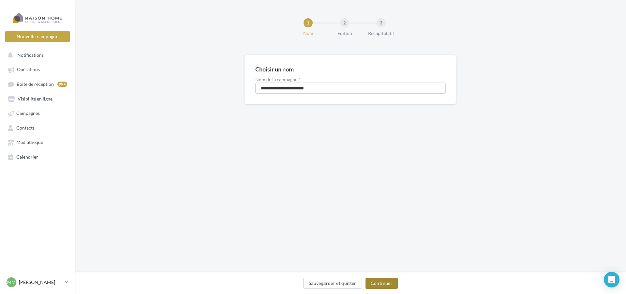
click at [389, 284] on button "Continuer" at bounding box center [381, 282] width 32 height 11
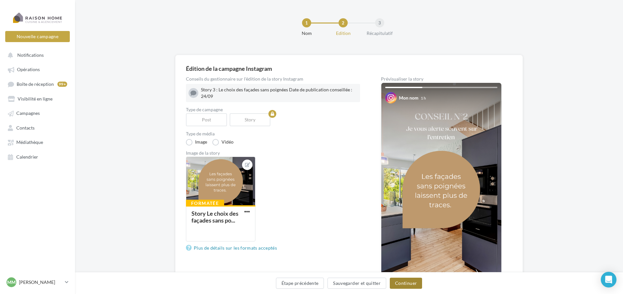
click at [412, 281] on button "Continuer" at bounding box center [406, 282] width 32 height 11
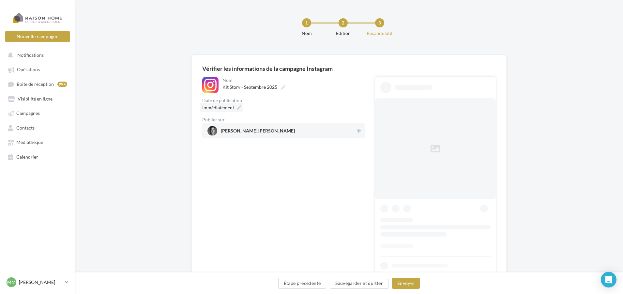
click at [239, 106] on icon at bounding box center [239, 107] width 5 height 5
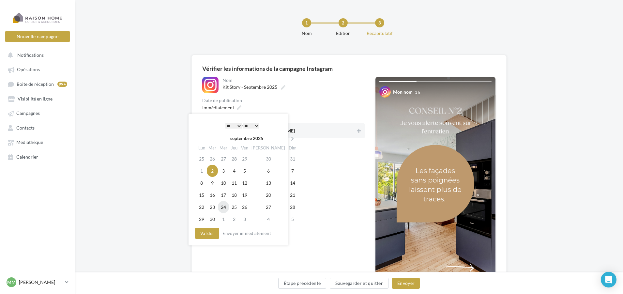
click at [227, 208] on td "24" at bounding box center [223, 207] width 11 height 12
click at [215, 233] on button "Valider" at bounding box center [207, 233] width 24 height 11
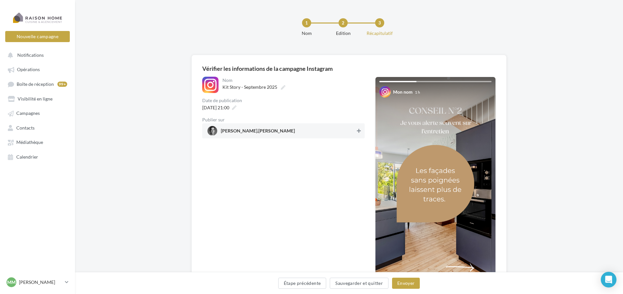
click at [356, 129] on button at bounding box center [358, 131] width 7 height 8
drag, startPoint x: 411, startPoint y: 279, endPoint x: 414, endPoint y: 283, distance: 4.7
click at [413, 283] on button "Envoyer" at bounding box center [406, 282] width 28 height 11
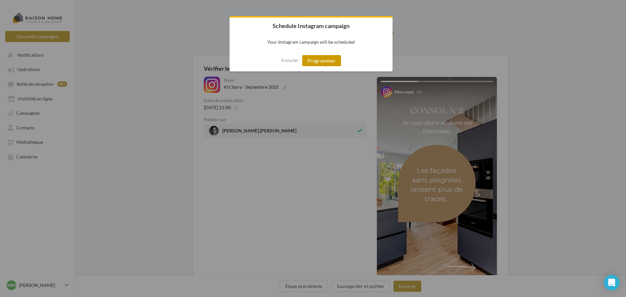
click at [318, 66] on button "Programmer" at bounding box center [321, 60] width 39 height 11
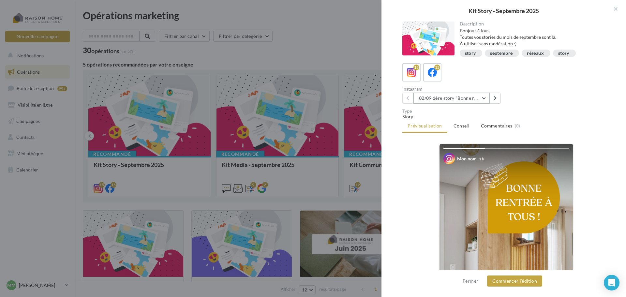
click at [448, 102] on button "02/09 1ère story "Bonne rentrée"" at bounding box center [451, 98] width 76 height 11
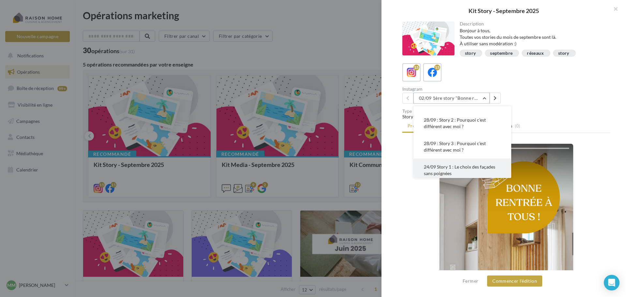
scroll to position [261, 0]
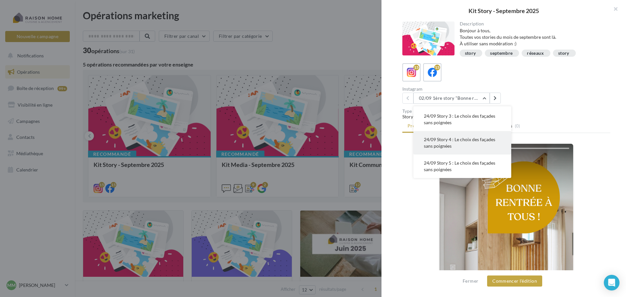
click at [470, 144] on button "24/09 Story 4 : Le choix des façades sans poignées" at bounding box center [462, 142] width 98 height 23
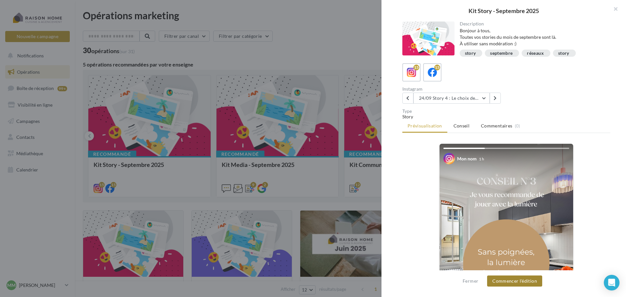
click at [509, 281] on button "Commencer l'édition" at bounding box center [514, 280] width 55 height 11
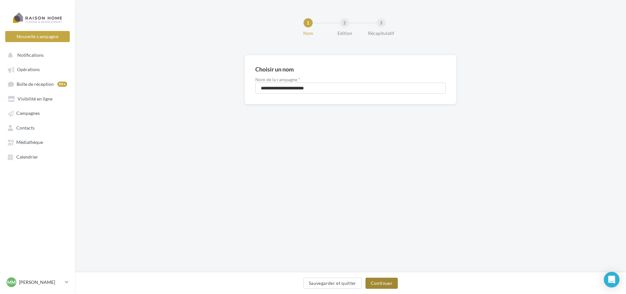
click at [382, 281] on button "Continuer" at bounding box center [381, 282] width 32 height 11
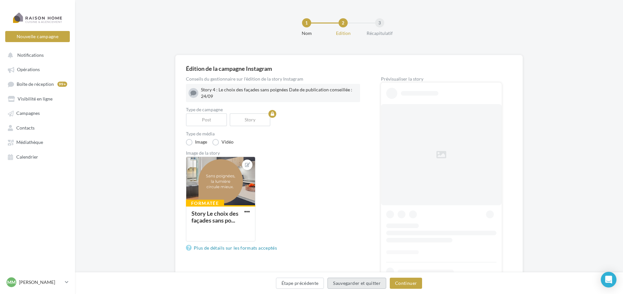
click at [382, 281] on button "Sauvegarder et quitter" at bounding box center [356, 282] width 59 height 11
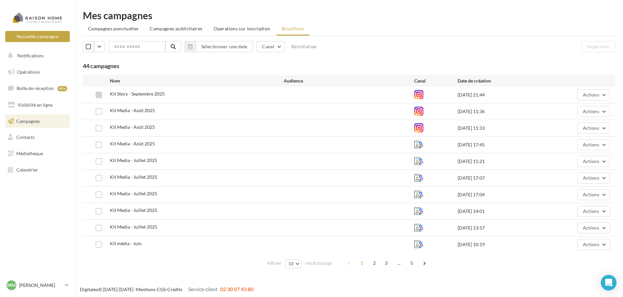
click at [99, 95] on label at bounding box center [99, 95] width 7 height 7
click at [586, 94] on span "Actions" at bounding box center [591, 95] width 16 height 6
click at [574, 161] on button "Supprimer" at bounding box center [576, 161] width 65 height 17
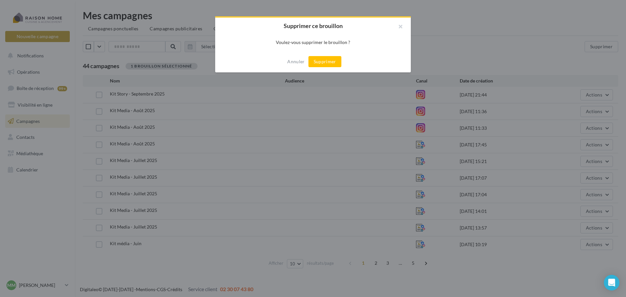
click at [328, 61] on button "Supprimer" at bounding box center [324, 61] width 33 height 11
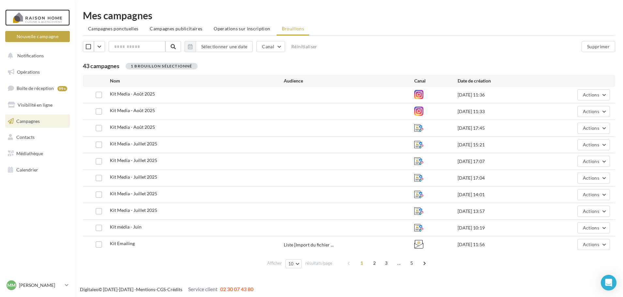
click at [37, 18] on div at bounding box center [37, 17] width 52 height 16
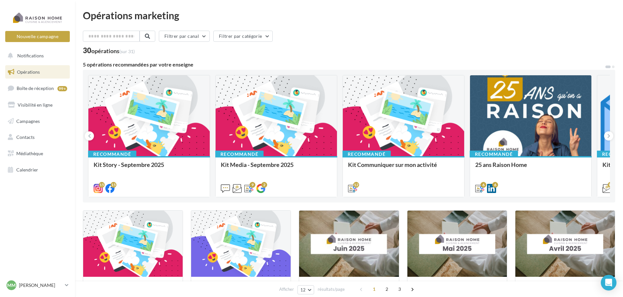
click at [130, 161] on div "Kit Story - Septembre 2025 Bonjour à tous, Toutes vos stories du mois de septem…" at bounding box center [149, 176] width 111 height 30
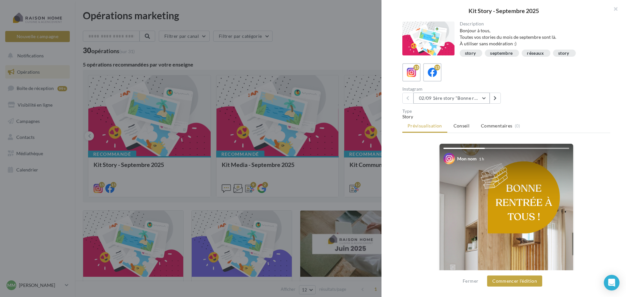
click at [442, 99] on button "02/09 1ère story "Bonne rentrée"" at bounding box center [451, 98] width 76 height 11
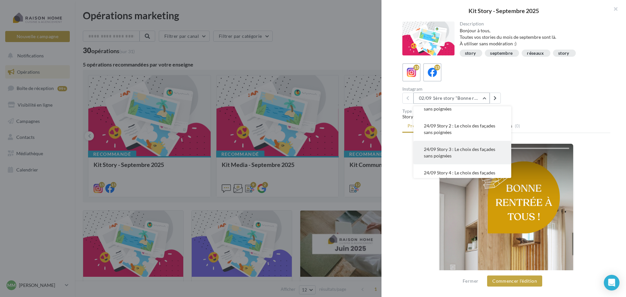
scroll to position [228, 0]
click at [458, 170] on span "24/09 Story 4 : Le choix des façades sans poignées" at bounding box center [459, 175] width 71 height 12
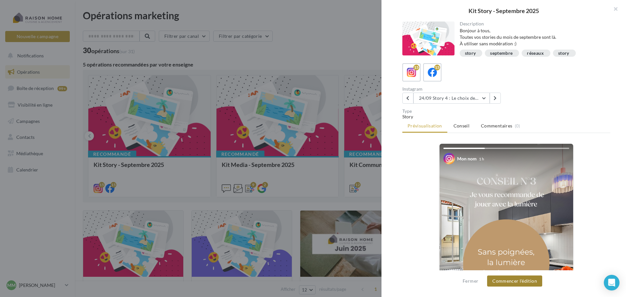
click at [512, 280] on button "Commencer l'édition" at bounding box center [514, 280] width 55 height 11
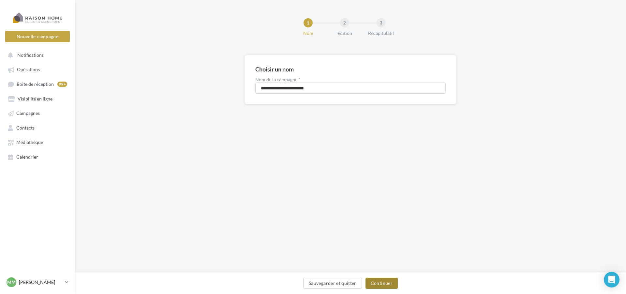
click at [391, 282] on button "Continuer" at bounding box center [381, 282] width 32 height 11
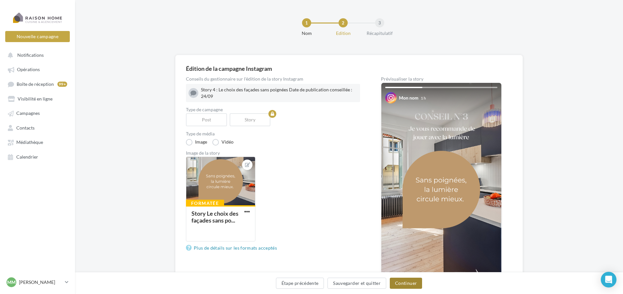
click at [403, 282] on button "Continuer" at bounding box center [406, 282] width 32 height 11
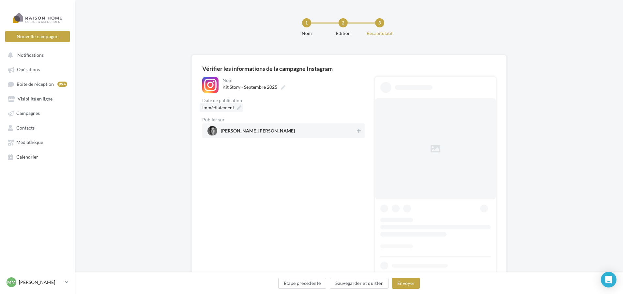
click at [234, 107] on span "Immédiatement" at bounding box center [218, 108] width 32 height 6
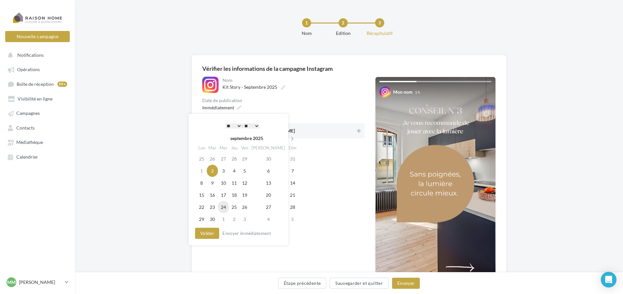
click at [227, 207] on td "24" at bounding box center [223, 207] width 11 height 12
click at [208, 232] on button "Valider" at bounding box center [207, 233] width 24 height 11
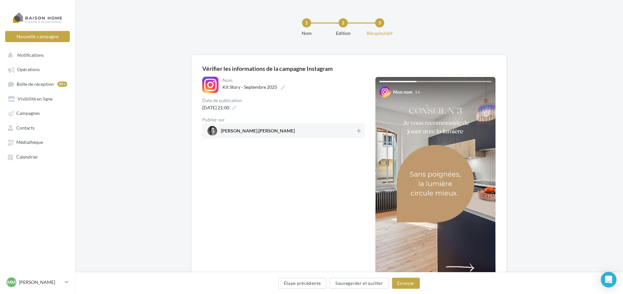
click at [362, 133] on div "[PERSON_NAME].[PERSON_NAME]" at bounding box center [283, 130] width 162 height 15
click at [405, 280] on button "Envoyer" at bounding box center [406, 282] width 28 height 11
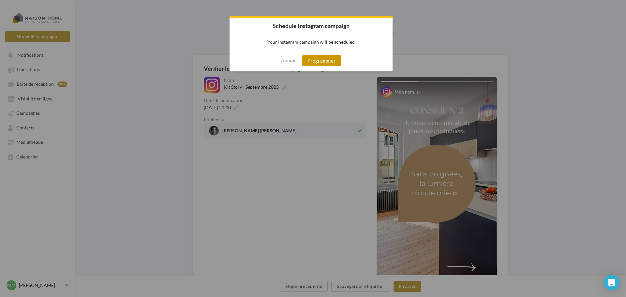
click at [319, 57] on button "Programmer" at bounding box center [321, 60] width 39 height 11
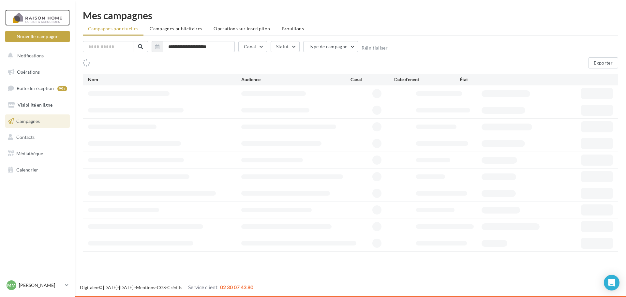
drag, startPoint x: 0, startPoint y: 0, endPoint x: 37, endPoint y: 22, distance: 42.5
click at [37, 22] on div at bounding box center [37, 17] width 52 height 16
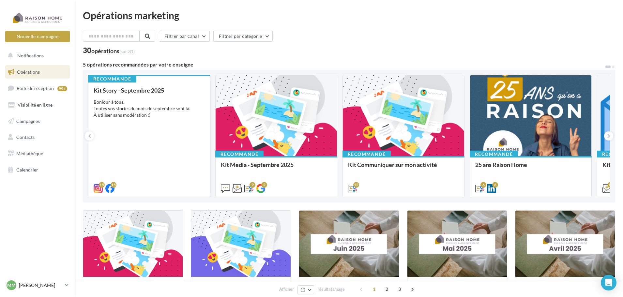
click at [98, 86] on div "Recommandé Kit Story - Septembre 2025 Bonjour à tous, Toutes vos stories du moi…" at bounding box center [148, 136] width 121 height 122
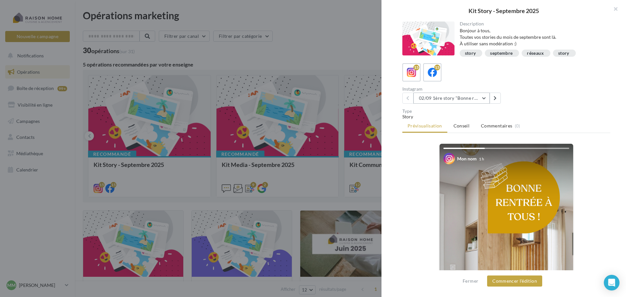
click at [455, 98] on button "02/09 1ère story "Bonne rentrée"" at bounding box center [451, 98] width 76 height 11
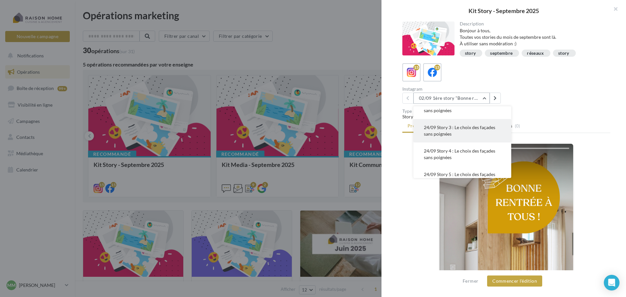
scroll to position [261, 0]
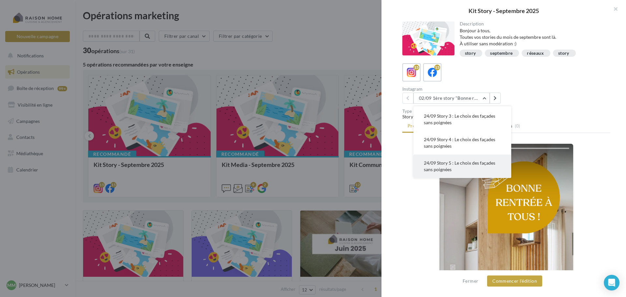
click at [466, 167] on button "24/09 Story 5 : Le choix des façades sans poignées" at bounding box center [462, 166] width 98 height 23
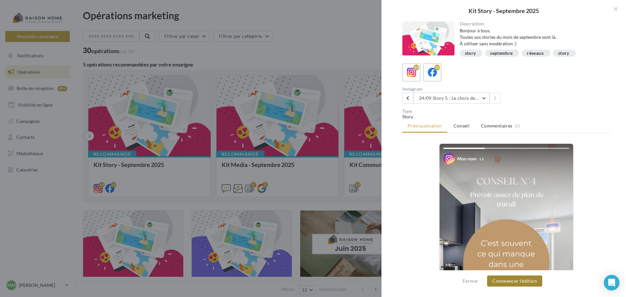
click at [497, 280] on button "Commencer l'édition" at bounding box center [514, 280] width 55 height 11
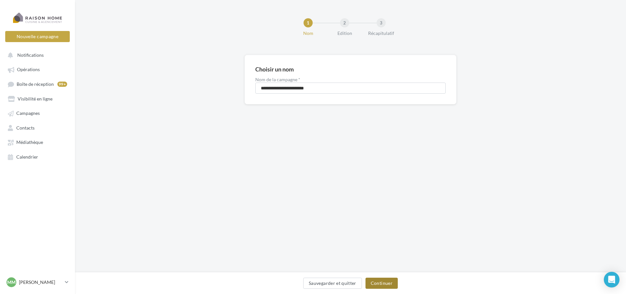
click at [383, 279] on button "Continuer" at bounding box center [381, 282] width 32 height 11
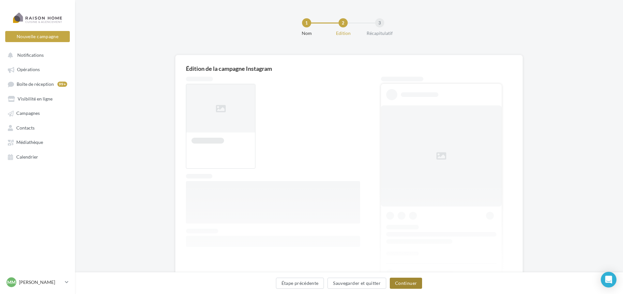
click at [404, 283] on button "Continuer" at bounding box center [406, 282] width 32 height 11
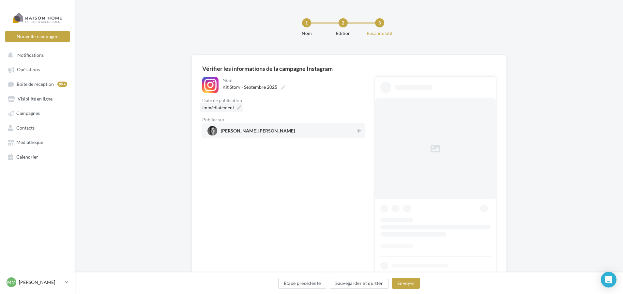
click at [236, 108] on div "Immédiatement" at bounding box center [220, 107] width 43 height 9
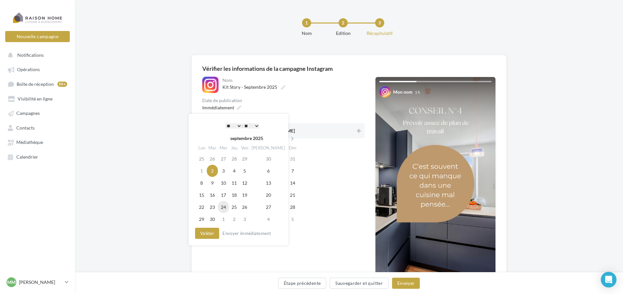
click at [228, 207] on td "24" at bounding box center [223, 207] width 11 height 12
click at [213, 234] on button "Valider" at bounding box center [207, 233] width 24 height 11
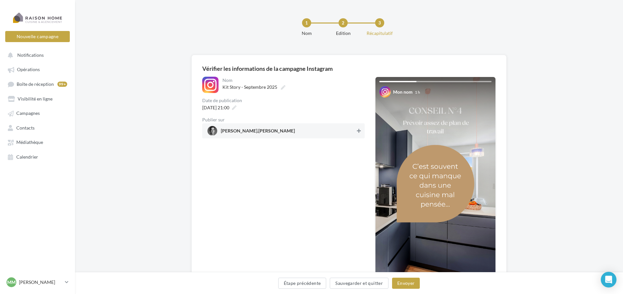
click at [360, 130] on icon at bounding box center [359, 130] width 4 height 5
click at [411, 285] on button "Envoyer" at bounding box center [406, 282] width 28 height 11
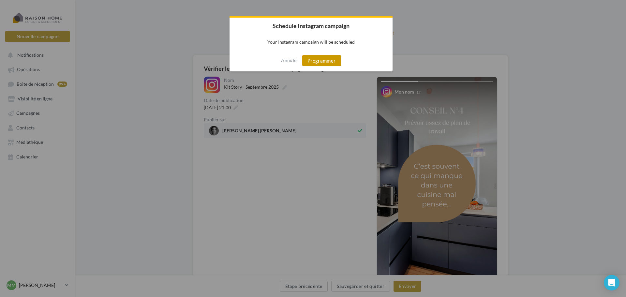
click at [325, 60] on button "Programmer" at bounding box center [321, 60] width 39 height 11
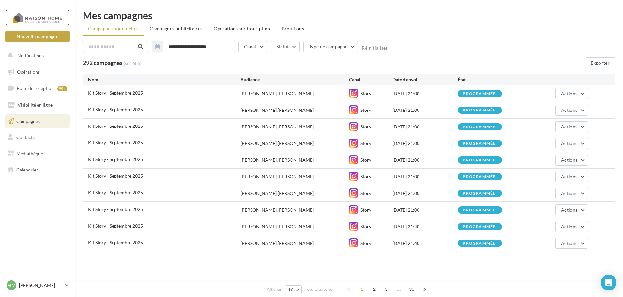
click at [41, 19] on div at bounding box center [37, 17] width 52 height 16
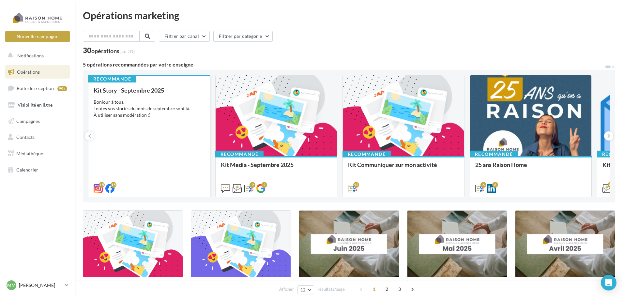
click at [137, 109] on div "Bonjour à tous, Toutes vos stories du mois de septembre sont là. À utiliser san…" at bounding box center [149, 109] width 111 height 20
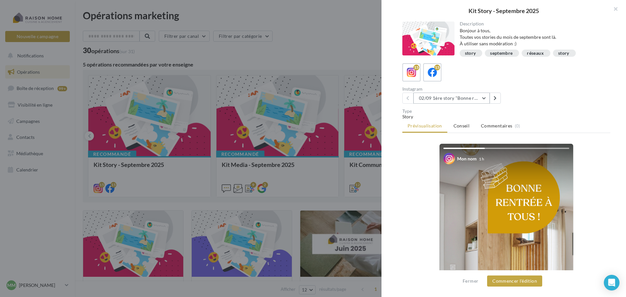
click at [451, 101] on button "02/09 1ère story "Bonne rentrée"" at bounding box center [451, 98] width 76 height 11
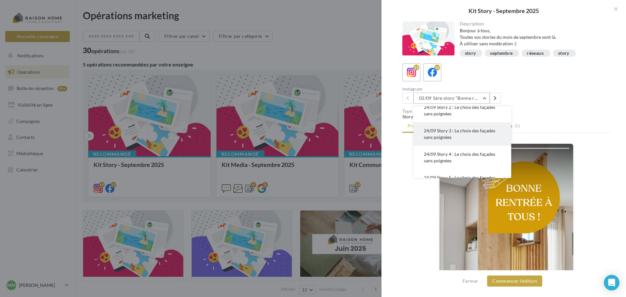
scroll to position [261, 0]
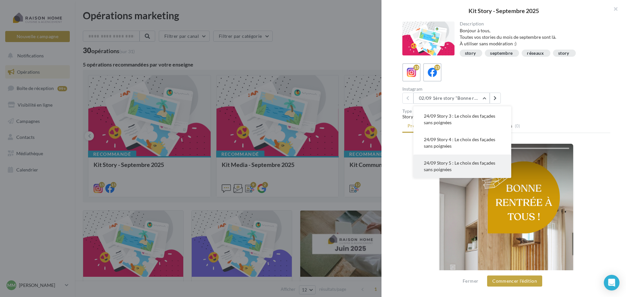
click at [459, 167] on button "24/09 Story 5 : Le choix des façades sans poignées" at bounding box center [462, 166] width 98 height 23
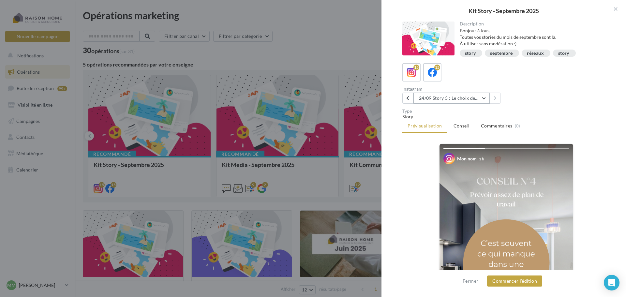
click at [448, 98] on button "24/09 Story 5 : Le choix des façades sans poignées" at bounding box center [451, 98] width 76 height 11
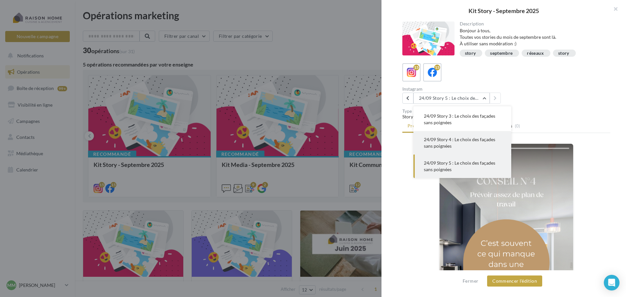
click at [460, 143] on button "24/09 Story 4 : Le choix des façades sans poignées" at bounding box center [462, 142] width 98 height 23
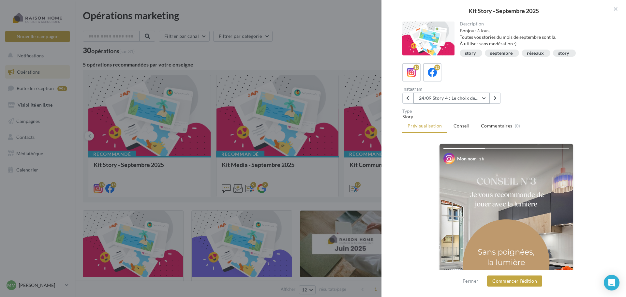
click at [448, 97] on button "24/09 Story 4 : Le choix des façades sans poignées" at bounding box center [451, 98] width 76 height 11
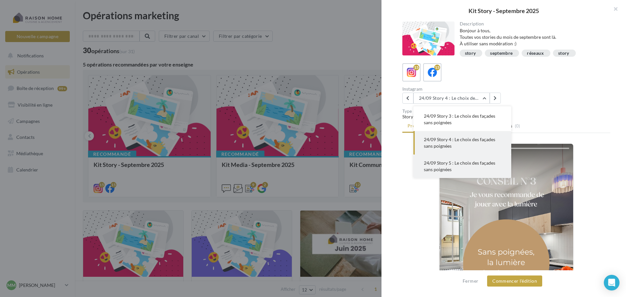
click at [450, 168] on span "24/09 Story 5 : Le choix des façades sans poignées" at bounding box center [459, 166] width 71 height 12
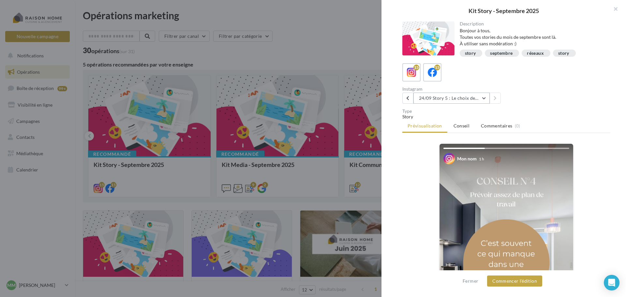
click at [444, 98] on button "24/09 Story 5 : Le choix des façades sans poignées" at bounding box center [451, 98] width 76 height 11
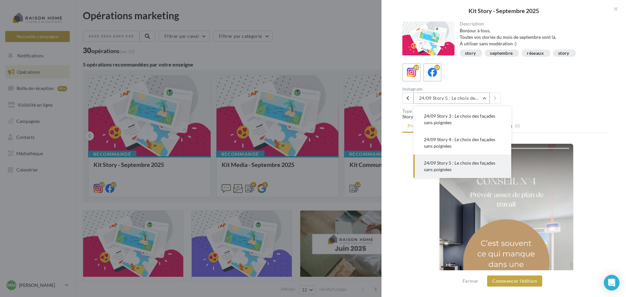
scroll to position [33, 0]
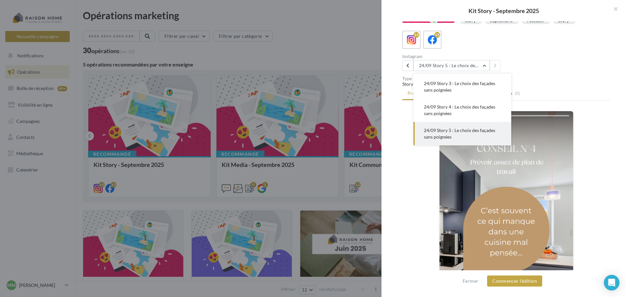
click at [437, 136] on span "24/09 Story 5 : Le choix des façades sans poignées" at bounding box center [459, 133] width 71 height 12
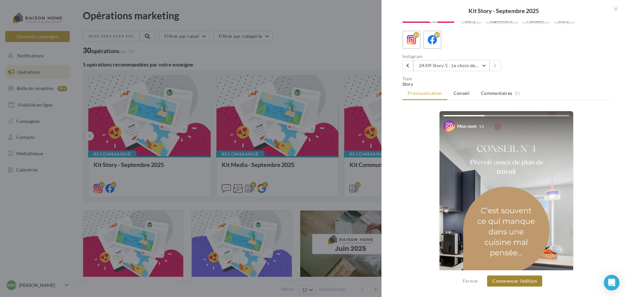
click at [502, 282] on button "Commencer l'édition" at bounding box center [514, 280] width 55 height 11
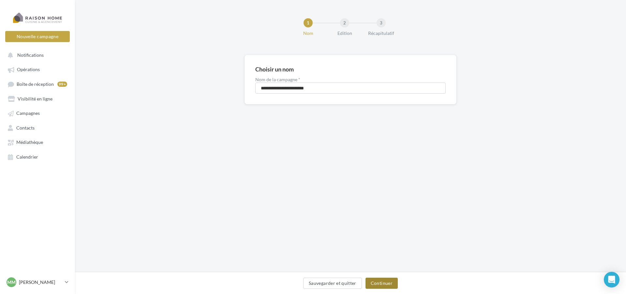
click at [382, 284] on button "Continuer" at bounding box center [381, 282] width 32 height 11
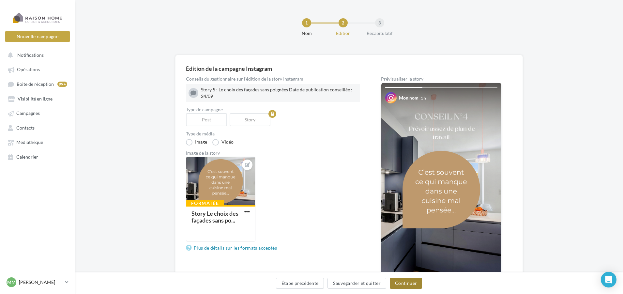
click at [411, 283] on button "Continuer" at bounding box center [406, 282] width 32 height 11
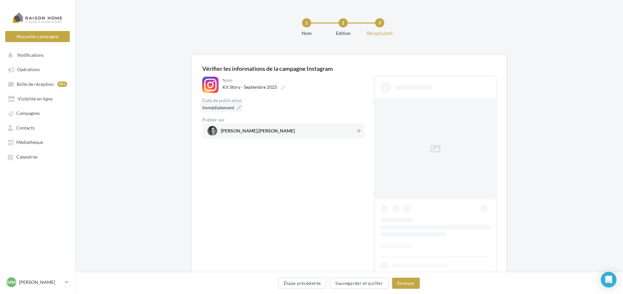
click at [237, 105] on div "Immédiatement" at bounding box center [220, 107] width 43 height 9
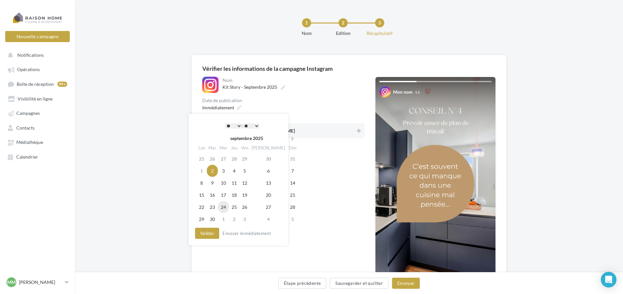
click at [227, 205] on td "24" at bounding box center [223, 207] width 11 height 12
drag, startPoint x: 205, startPoint y: 234, endPoint x: 209, endPoint y: 233, distance: 3.6
click at [205, 234] on button "Valider" at bounding box center [207, 233] width 24 height 11
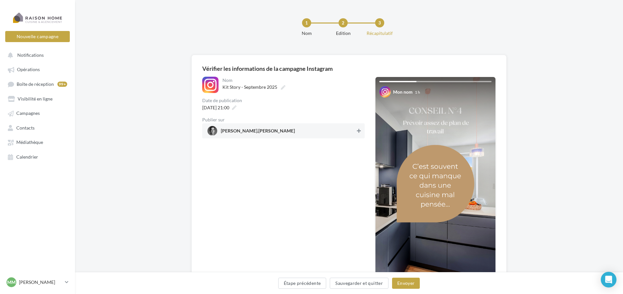
click at [360, 132] on icon at bounding box center [359, 130] width 4 height 5
click at [403, 283] on button "Envoyer" at bounding box center [406, 282] width 28 height 11
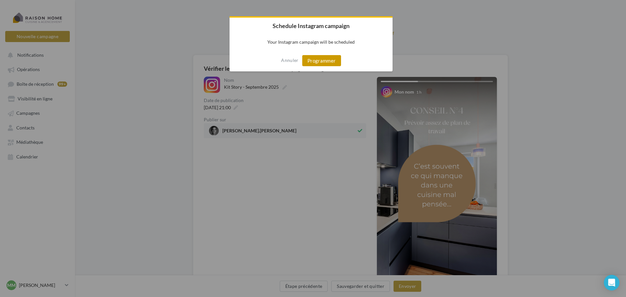
click at [315, 60] on button "Programmer" at bounding box center [321, 60] width 39 height 11
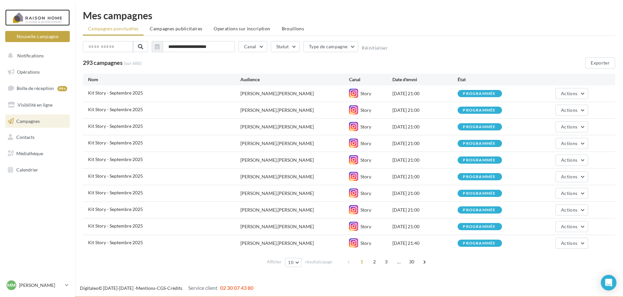
drag, startPoint x: 36, startPoint y: 12, endPoint x: 40, endPoint y: 17, distance: 6.7
click at [36, 12] on div at bounding box center [37, 17] width 52 height 16
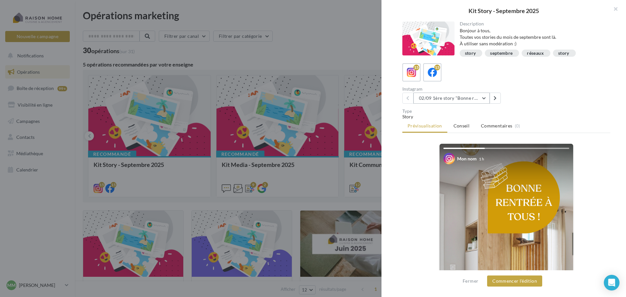
click at [459, 99] on button "02/09 1ère story "Bonne rentrée"" at bounding box center [451, 98] width 76 height 11
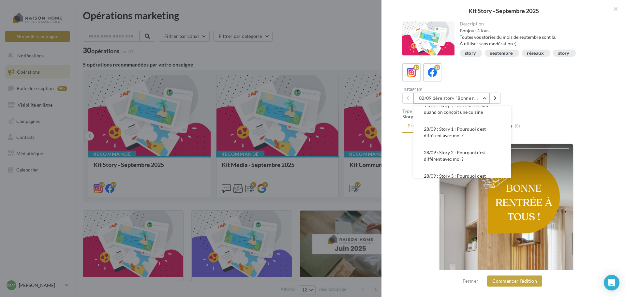
scroll to position [261, 0]
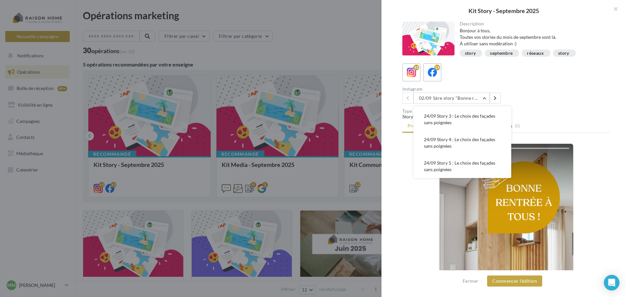
click at [553, 94] on div "Instagram 02/09 1ère story "Bonne rentrée" 02/09 1ère story "Bonne rentrée" 02/…" at bounding box center [508, 95] width 213 height 17
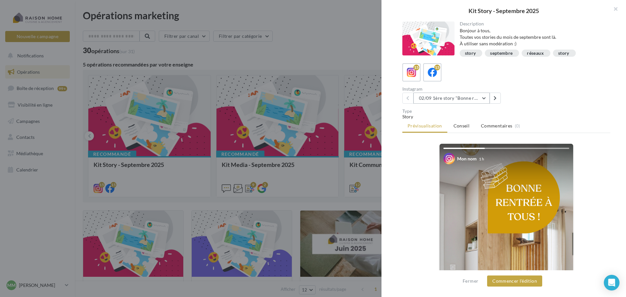
click at [446, 98] on button "02/09 1ère story "Bonne rentrée"" at bounding box center [451, 98] width 76 height 11
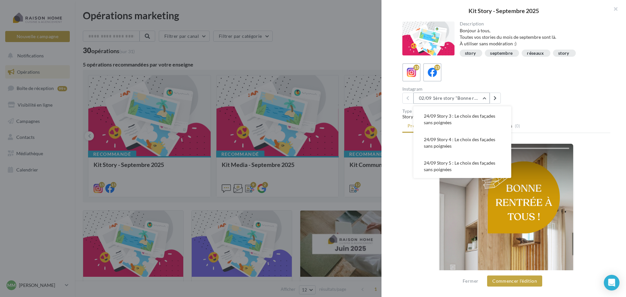
scroll to position [0, 0]
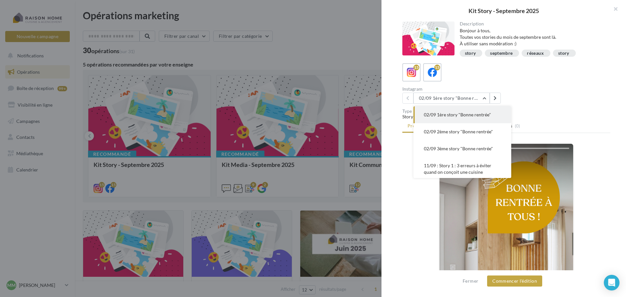
click at [448, 113] on span "02/09 1ère story "Bonne rentrée"" at bounding box center [457, 115] width 67 height 6
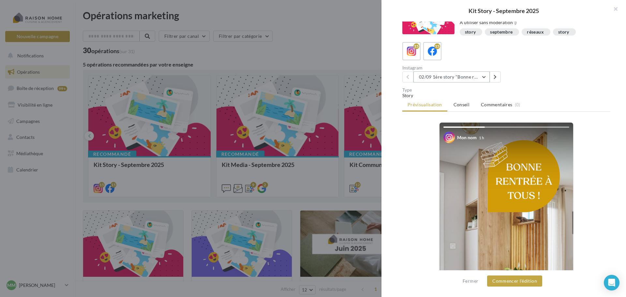
scroll to position [33, 0]
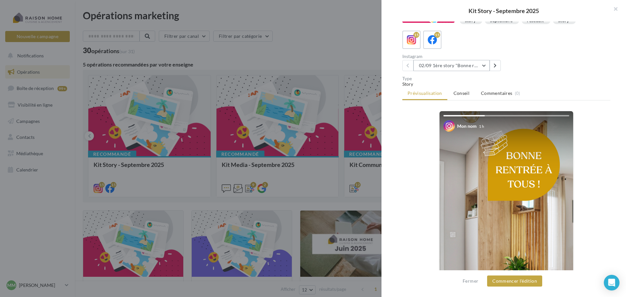
click at [440, 68] on button "02/09 1ère story "Bonne rentrée"" at bounding box center [451, 65] width 76 height 11
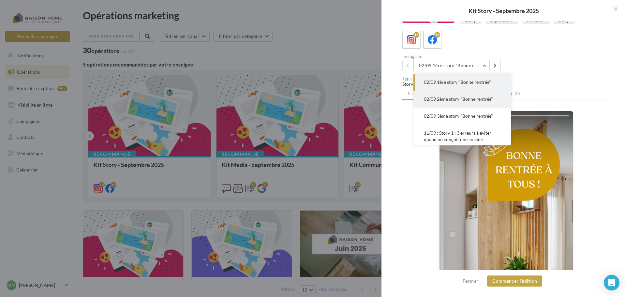
click at [450, 96] on span "02/09 2ème story "Bonne rentrée"" at bounding box center [458, 99] width 69 height 6
